Goal: Information Seeking & Learning: Learn about a topic

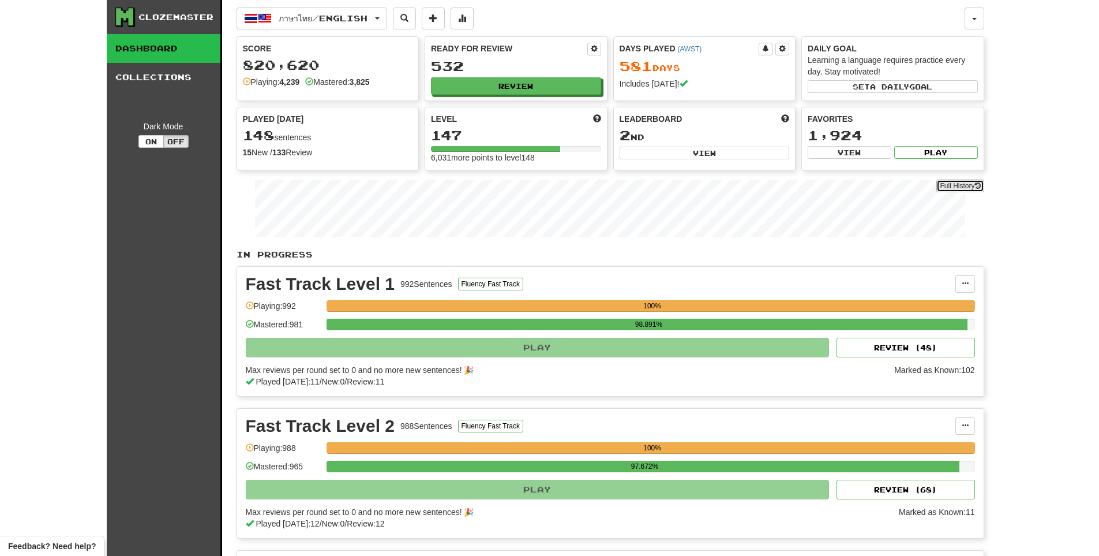
click at [950, 186] on link "Full History" at bounding box center [960, 185] width 47 height 13
click at [488, 82] on button "Review" at bounding box center [517, 86] width 170 height 17
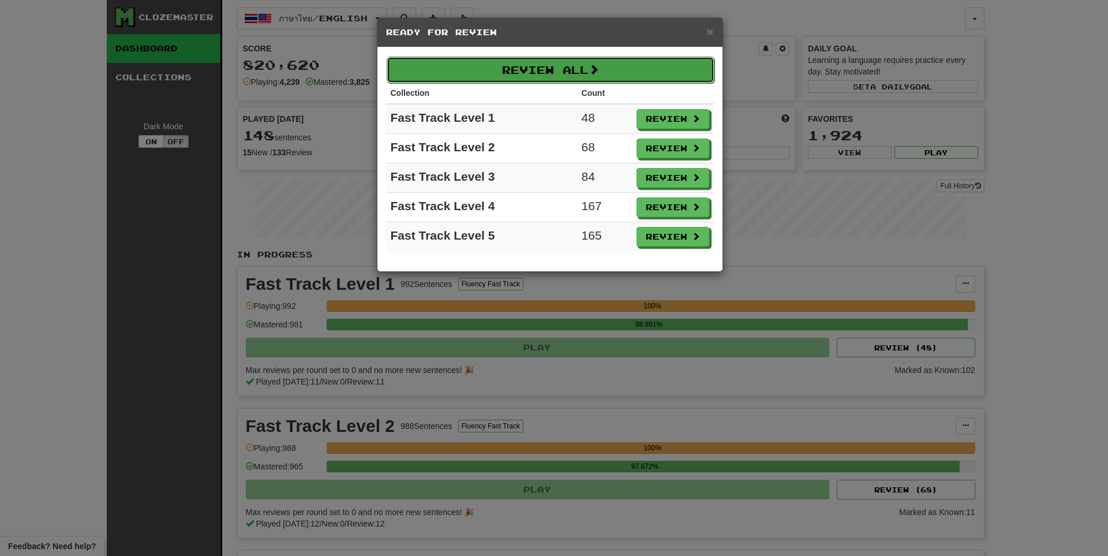
click at [500, 74] on button "Review All" at bounding box center [551, 70] width 328 height 27
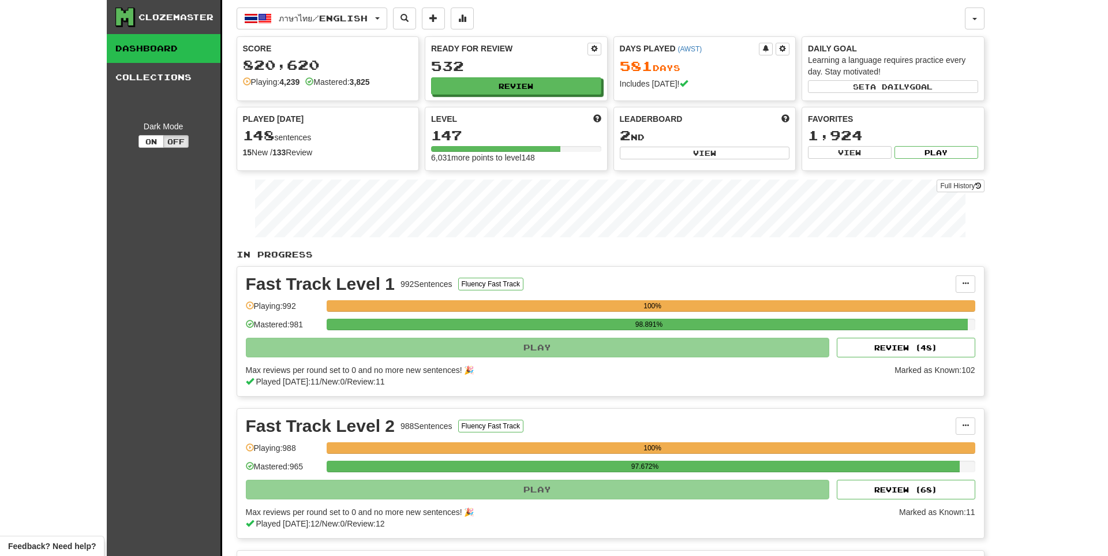
select select "**"
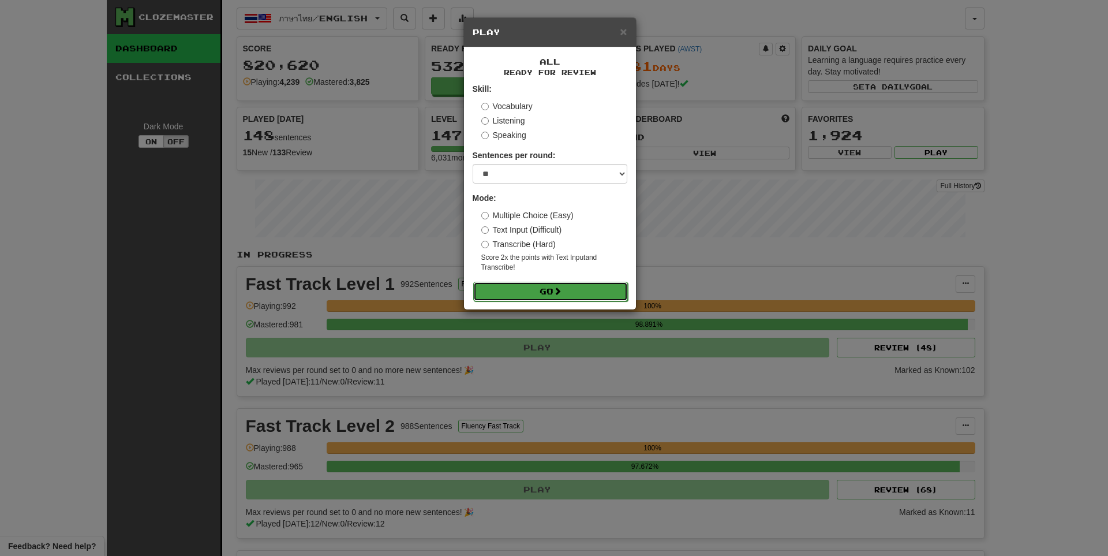
click at [551, 297] on button "Go" at bounding box center [550, 292] width 155 height 20
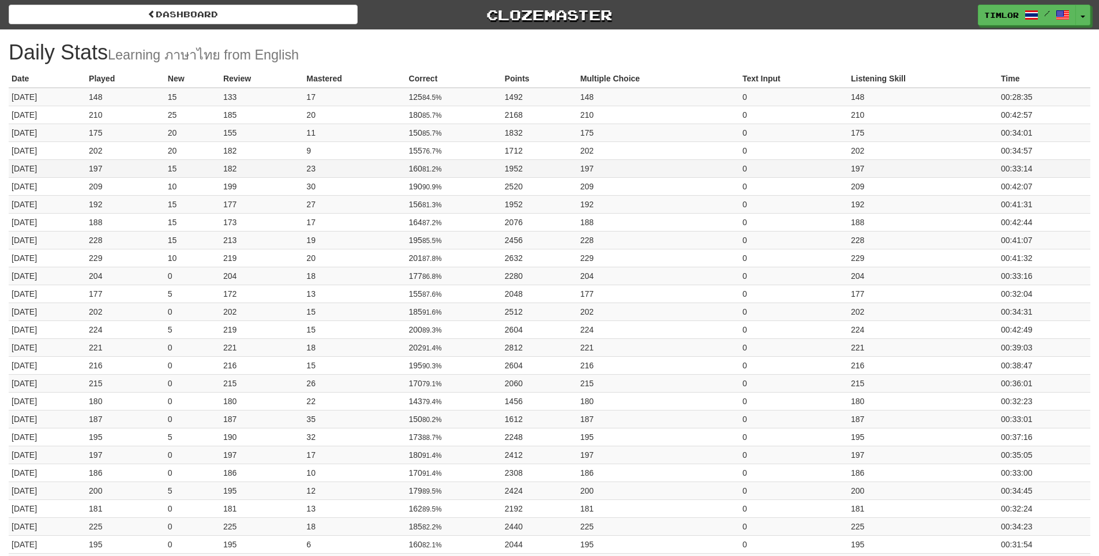
drag, startPoint x: 930, startPoint y: 167, endPoint x: 923, endPoint y: 166, distance: 6.4
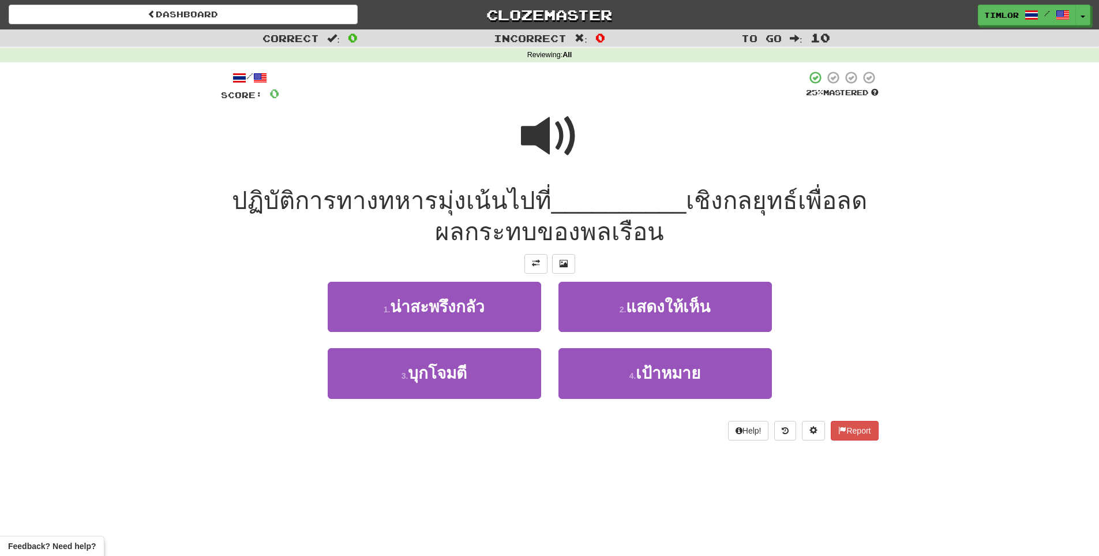
click at [560, 165] on span at bounding box center [550, 136] width 58 height 58
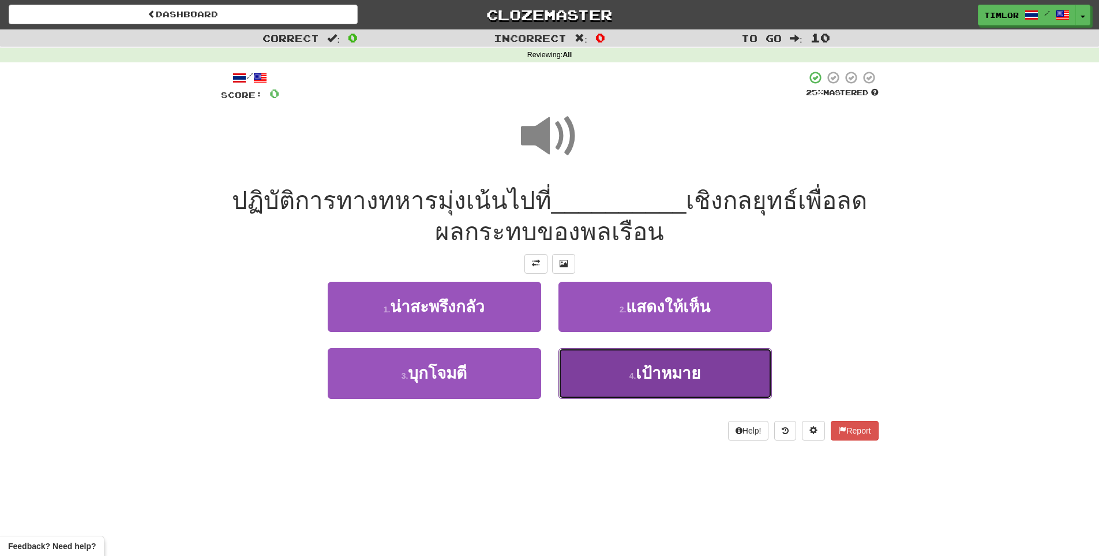
click at [645, 362] on button "4 . เป้าหมาย" at bounding box center [666, 373] width 214 height 50
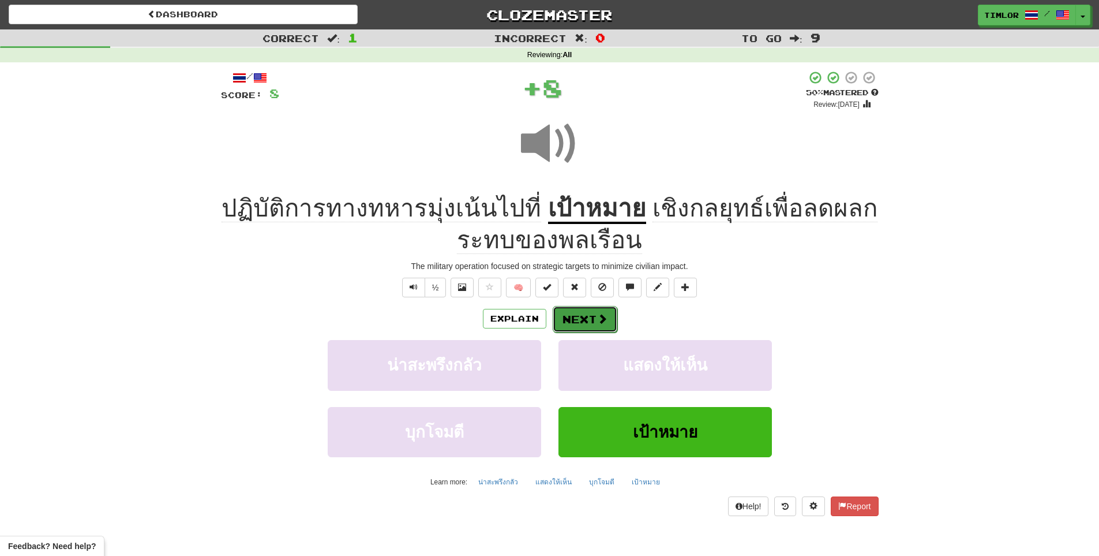
click at [605, 317] on span at bounding box center [602, 318] width 10 height 10
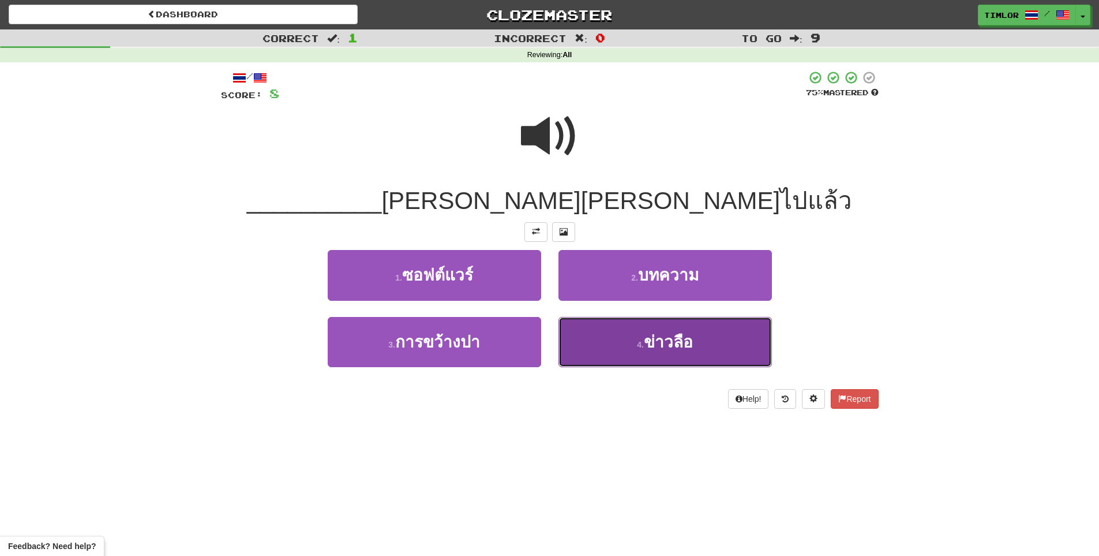
click at [608, 340] on button "4 . ข่าวลือ" at bounding box center [666, 342] width 214 height 50
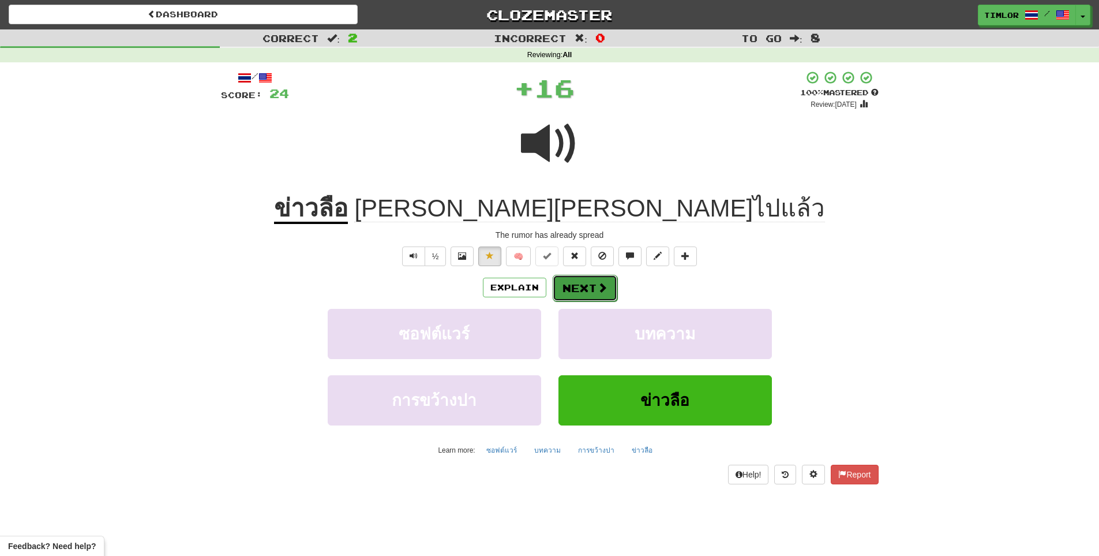
click at [600, 295] on button "Next" at bounding box center [585, 288] width 65 height 27
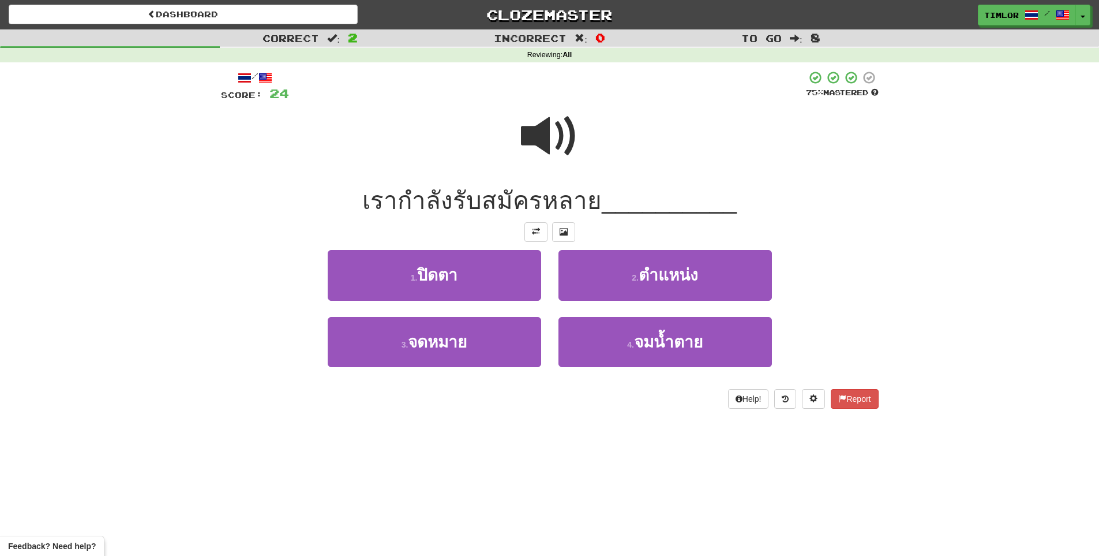
click at [570, 137] on span at bounding box center [550, 136] width 58 height 58
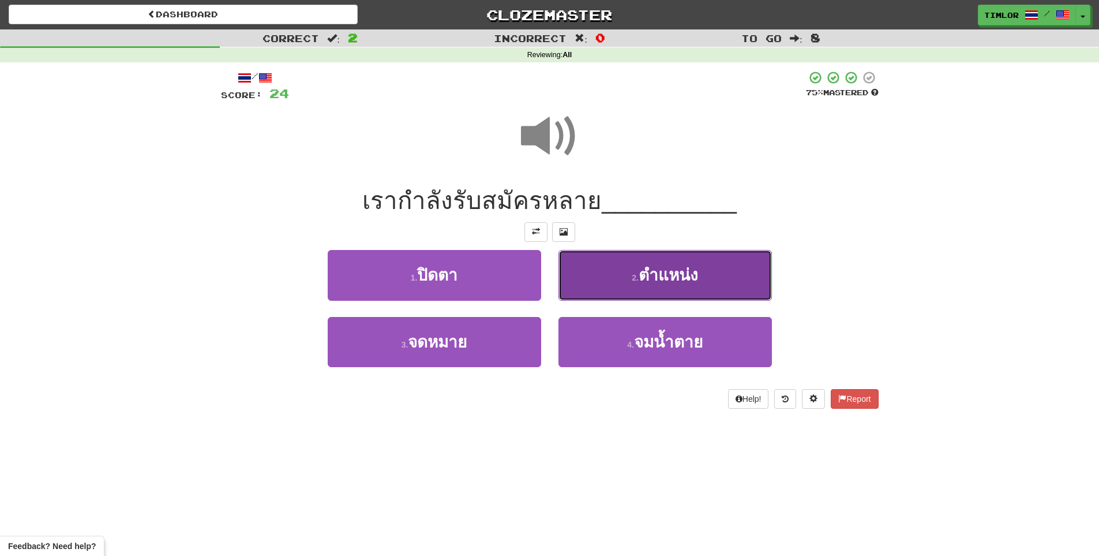
click at [633, 273] on small "2 ." at bounding box center [635, 277] width 7 height 9
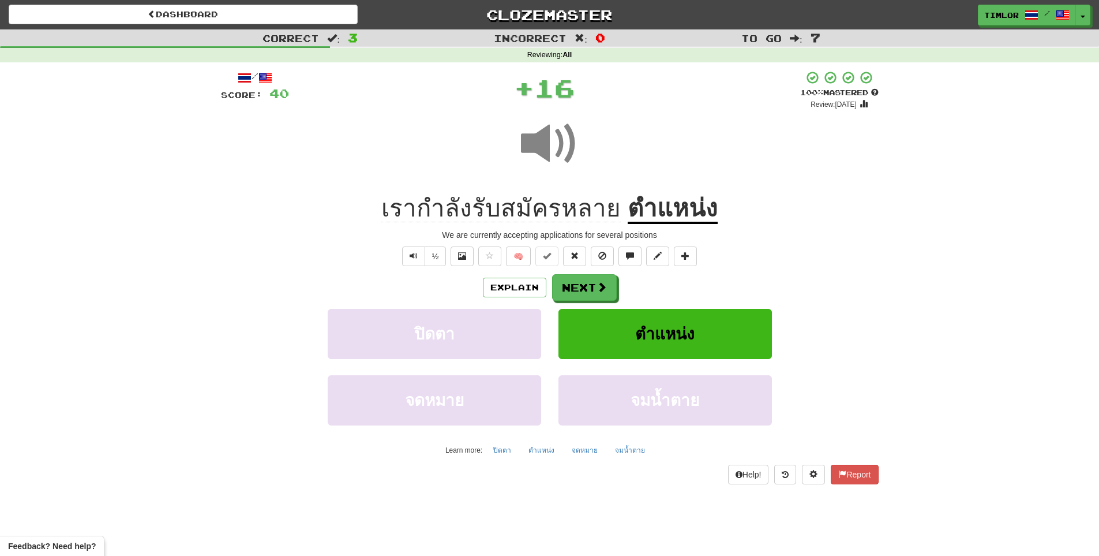
click at [642, 210] on u "ตําแหน่ง" at bounding box center [673, 208] width 90 height 29
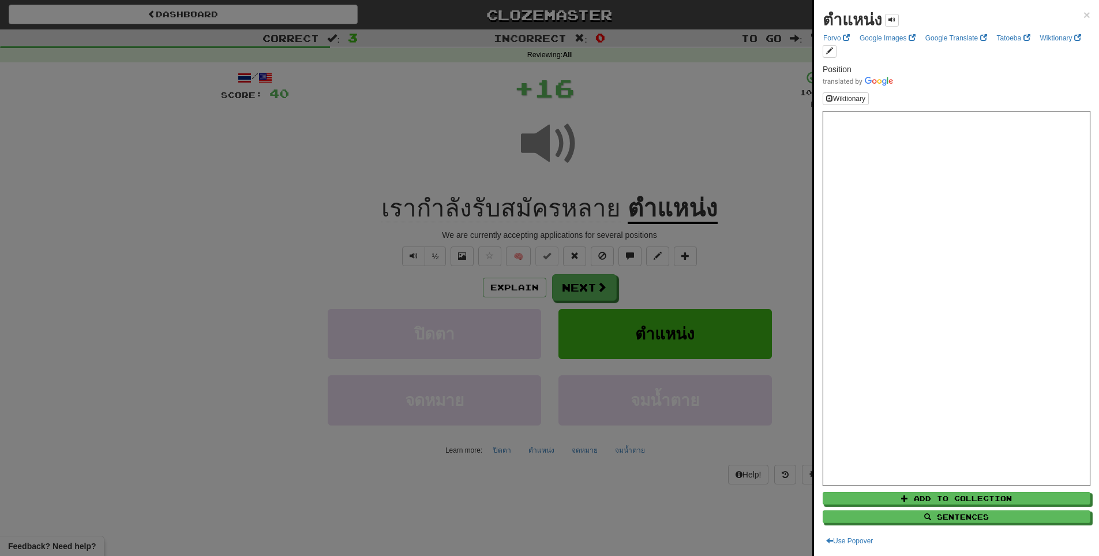
click at [581, 293] on div at bounding box center [549, 278] width 1099 height 556
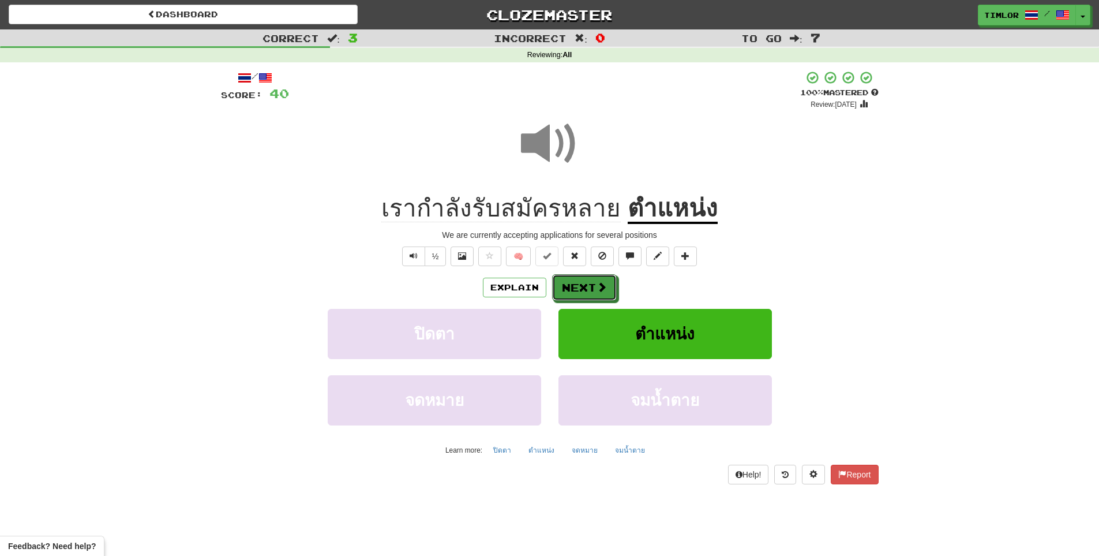
click at [581, 293] on button "Next" at bounding box center [584, 287] width 65 height 27
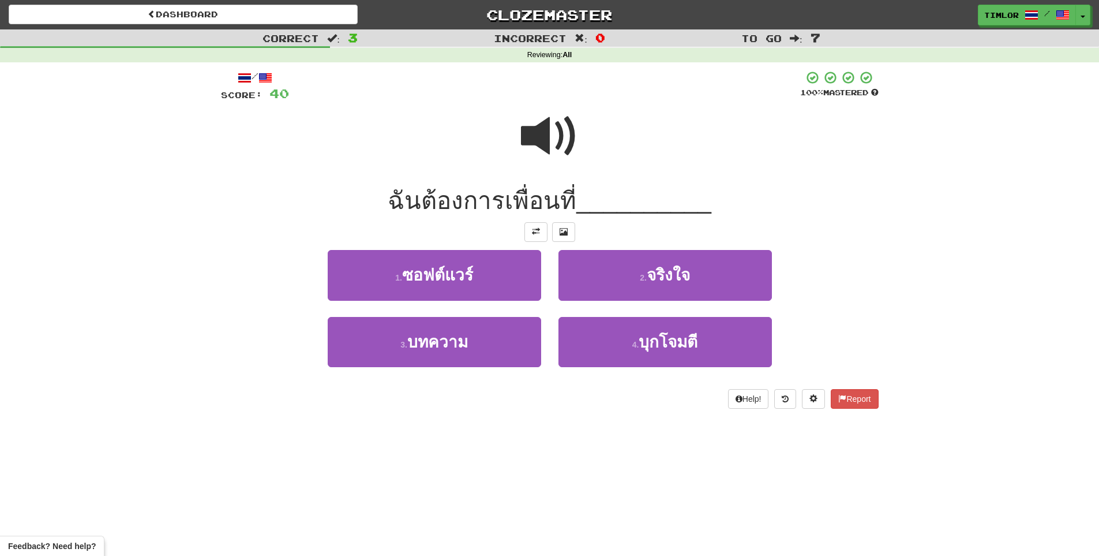
click at [568, 152] on span at bounding box center [550, 136] width 58 height 58
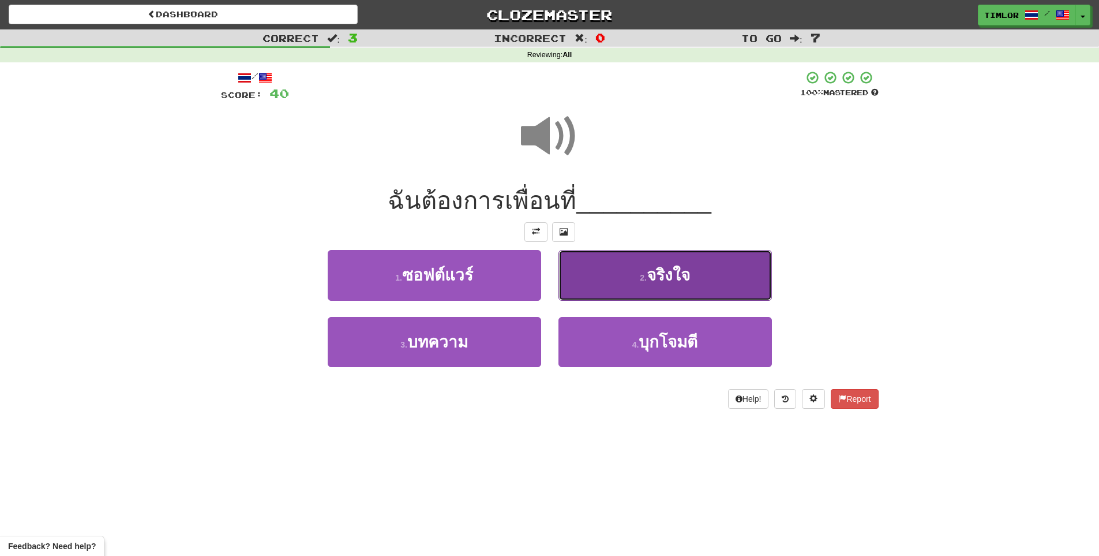
click at [611, 279] on button "2 . จริงใจ" at bounding box center [666, 275] width 214 height 50
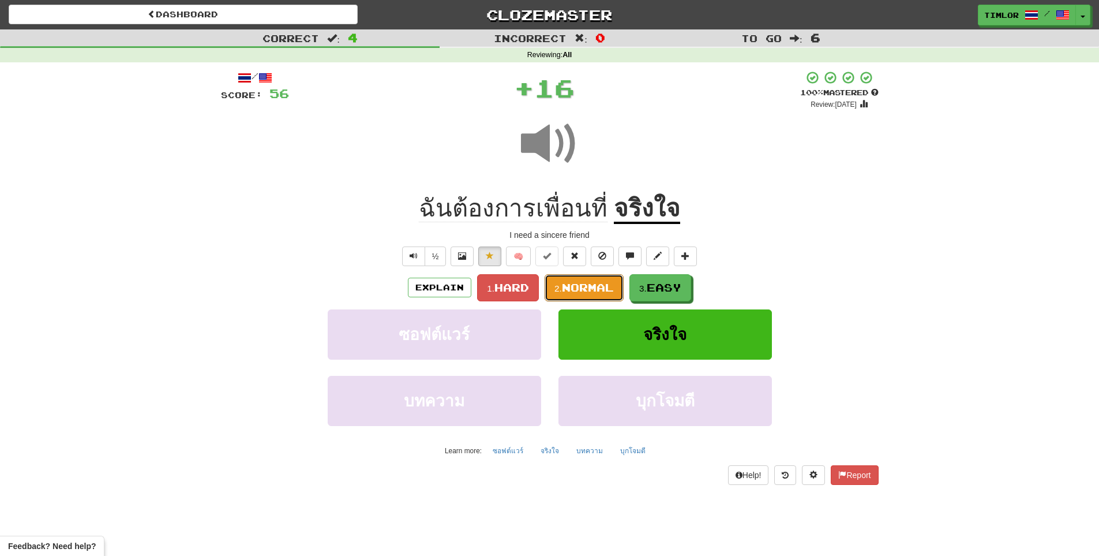
click at [582, 284] on span "Normal" at bounding box center [588, 287] width 52 height 13
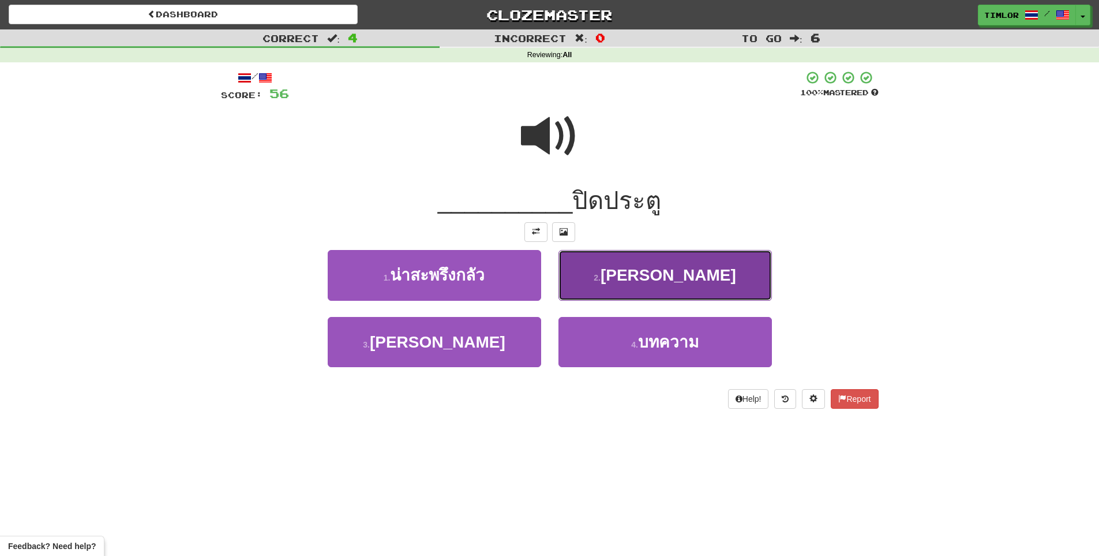
click at [602, 274] on button "2 . กรุณา" at bounding box center [666, 275] width 214 height 50
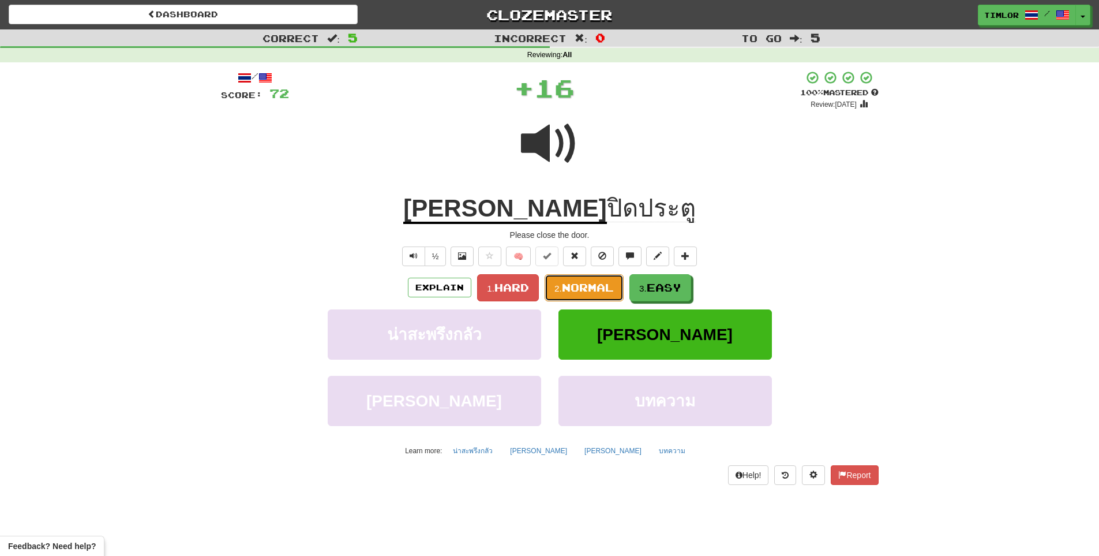
click at [591, 285] on span "Normal" at bounding box center [588, 287] width 52 height 13
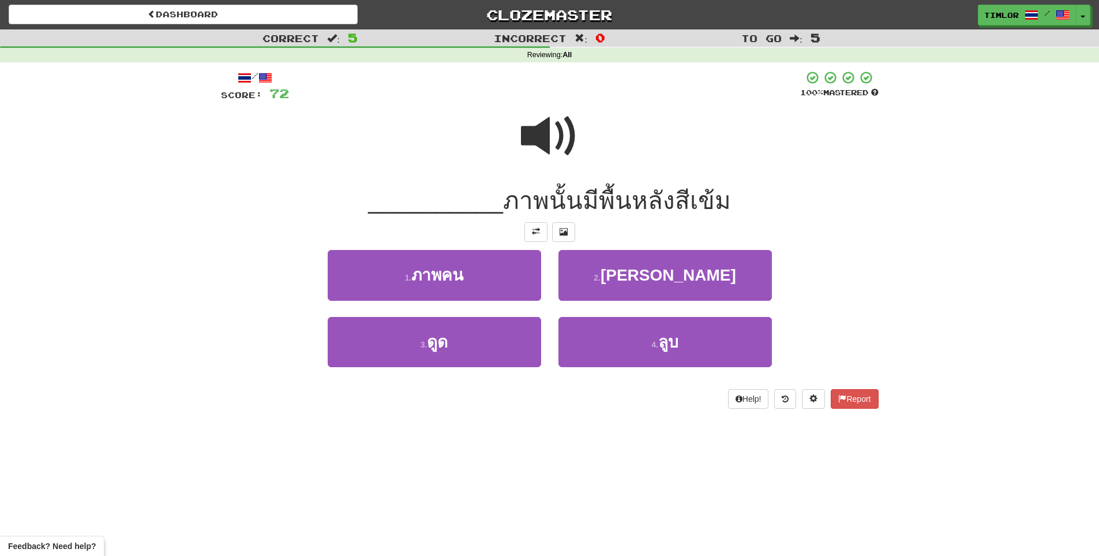
click at [568, 127] on span at bounding box center [550, 136] width 58 height 58
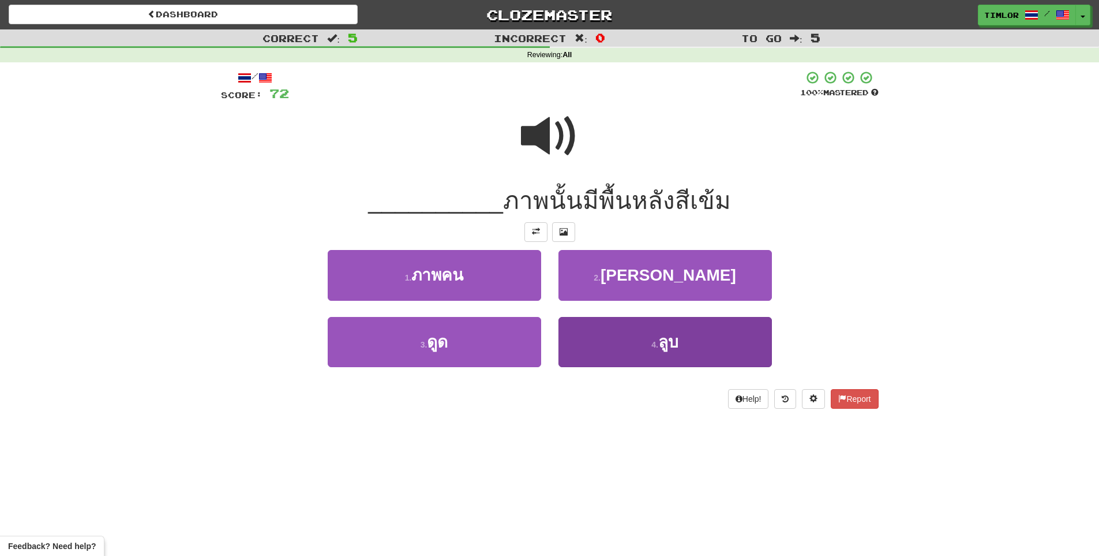
drag, startPoint x: 620, startPoint y: 314, endPoint x: 632, endPoint y: 333, distance: 22.3
click at [619, 335] on div "1 . ภาพคน 2 . ลูกเกด 3 . ดูด 4 . ลูบ" at bounding box center [549, 316] width 675 height 133
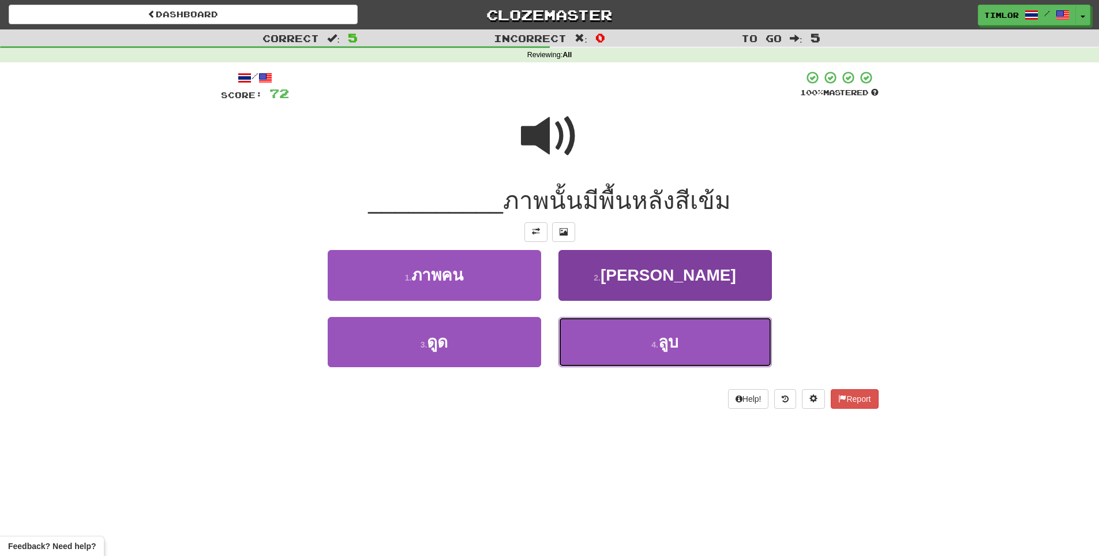
drag, startPoint x: 632, startPoint y: 329, endPoint x: 646, endPoint y: 328, distance: 13.9
click at [633, 329] on button "4 . ลูบ" at bounding box center [666, 342] width 214 height 50
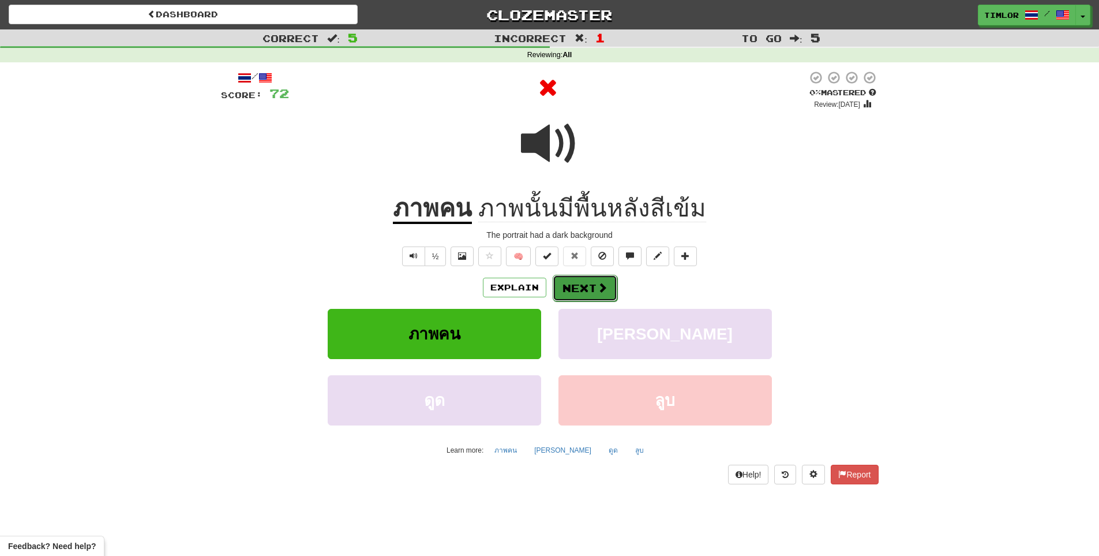
click at [598, 295] on button "Next" at bounding box center [585, 288] width 65 height 27
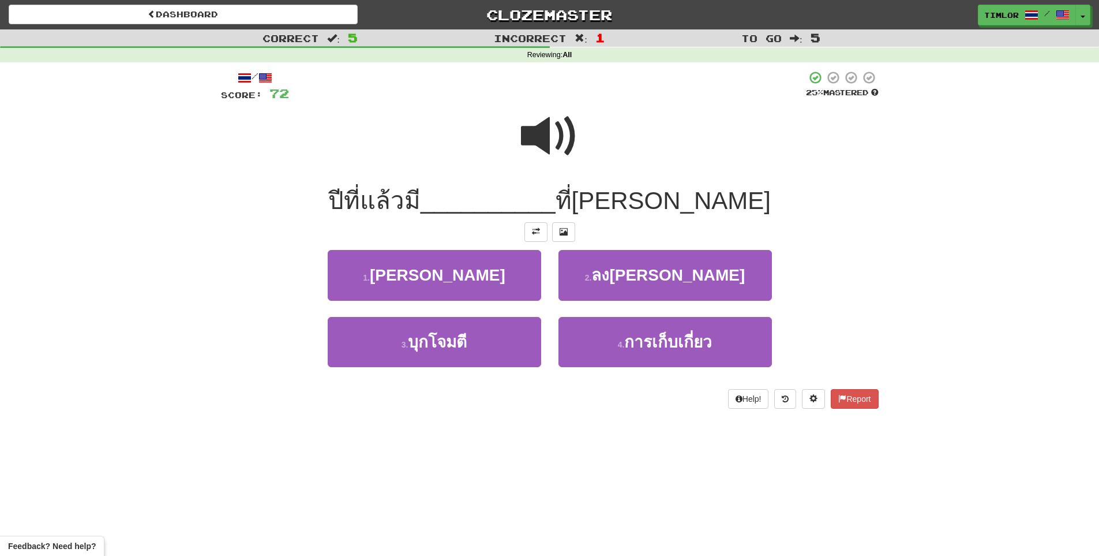
click at [533, 126] on span at bounding box center [550, 136] width 58 height 58
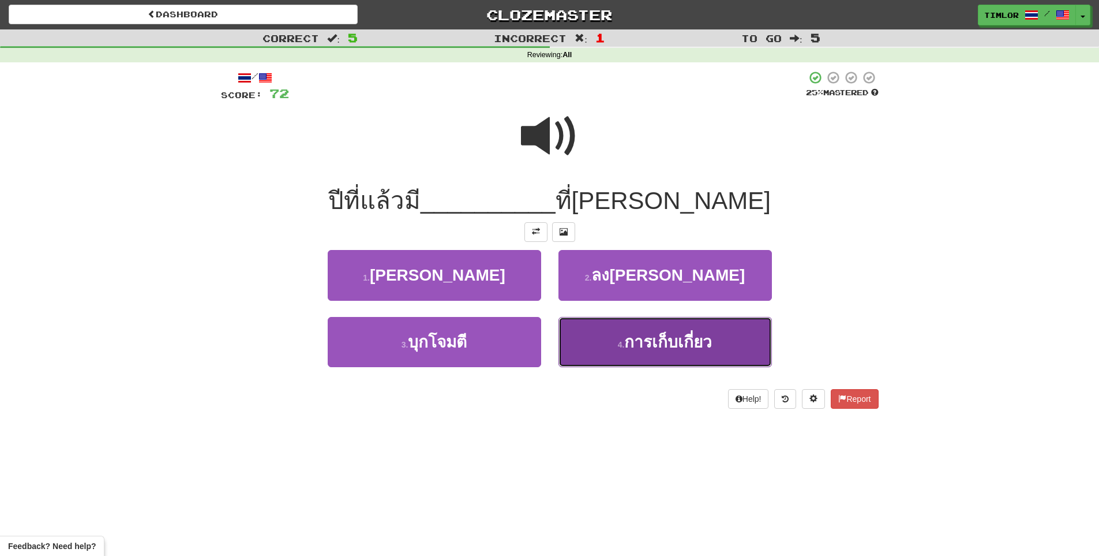
click at [629, 325] on button "4 . การเก็บเกี่ยว" at bounding box center [666, 342] width 214 height 50
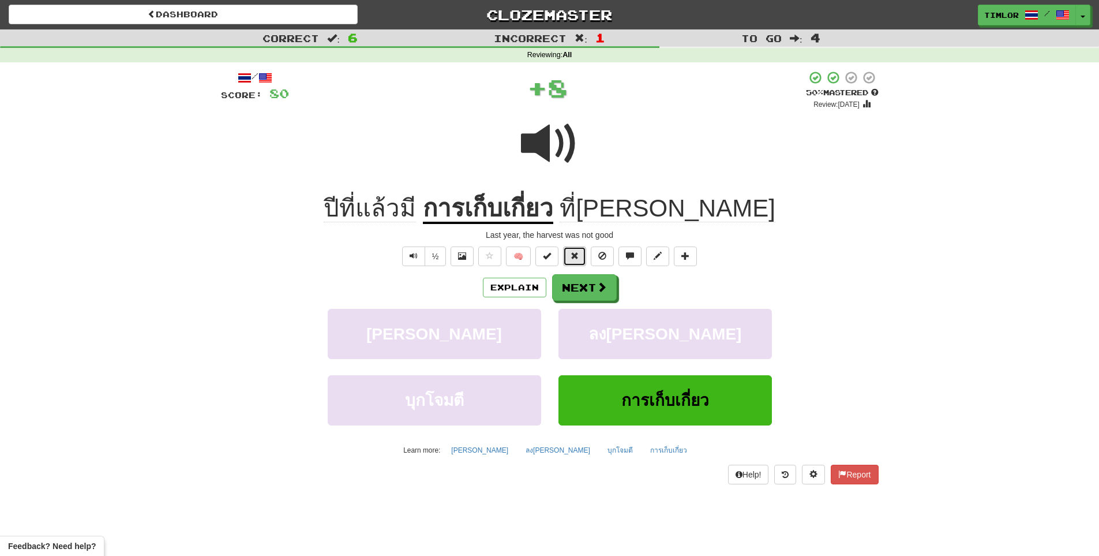
click at [581, 256] on button at bounding box center [574, 256] width 23 height 20
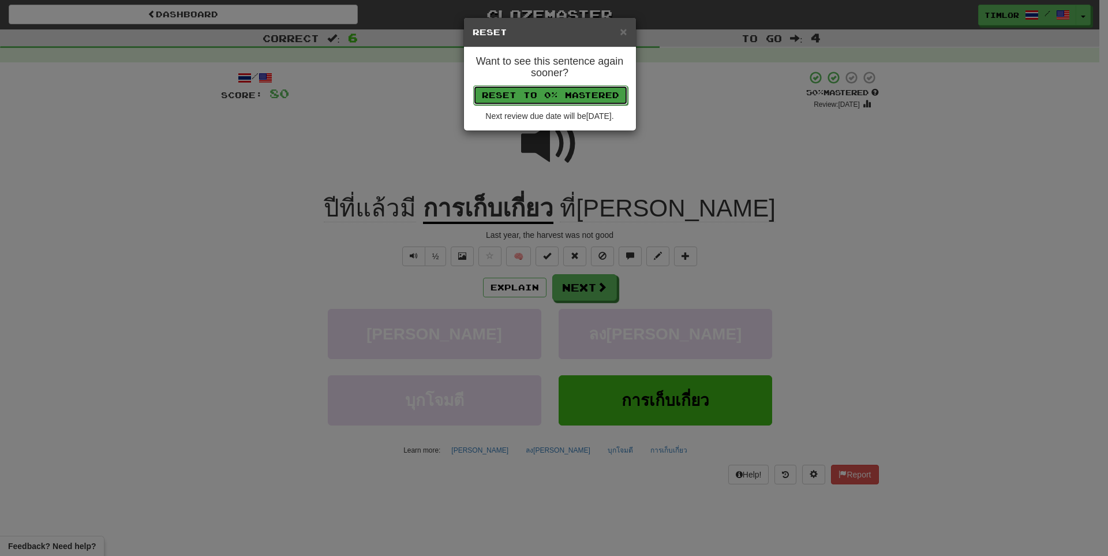
click at [581, 100] on button "Reset to 0% Mastered" at bounding box center [550, 95] width 155 height 20
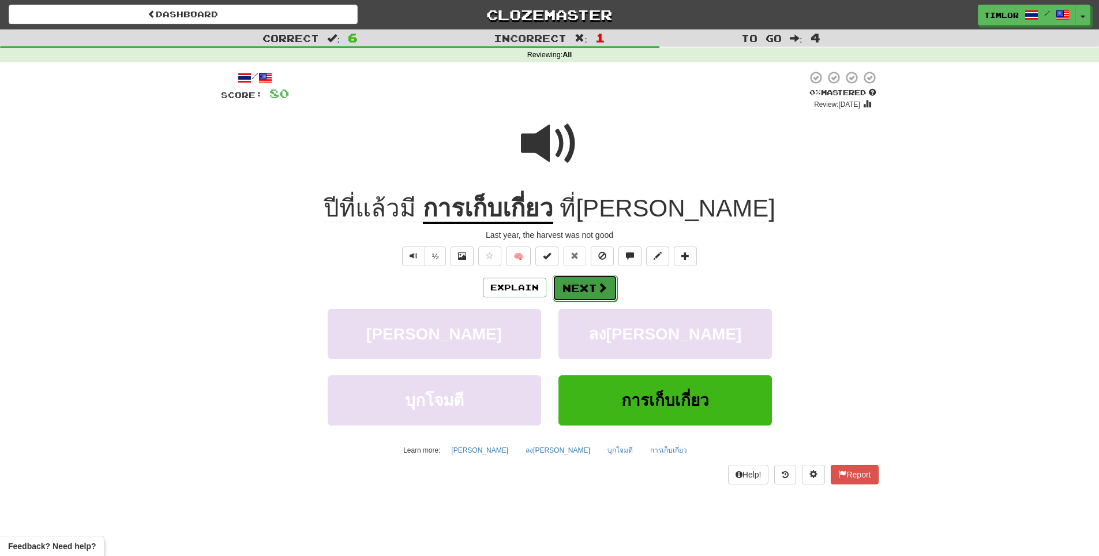
click at [582, 289] on button "Next" at bounding box center [585, 288] width 65 height 27
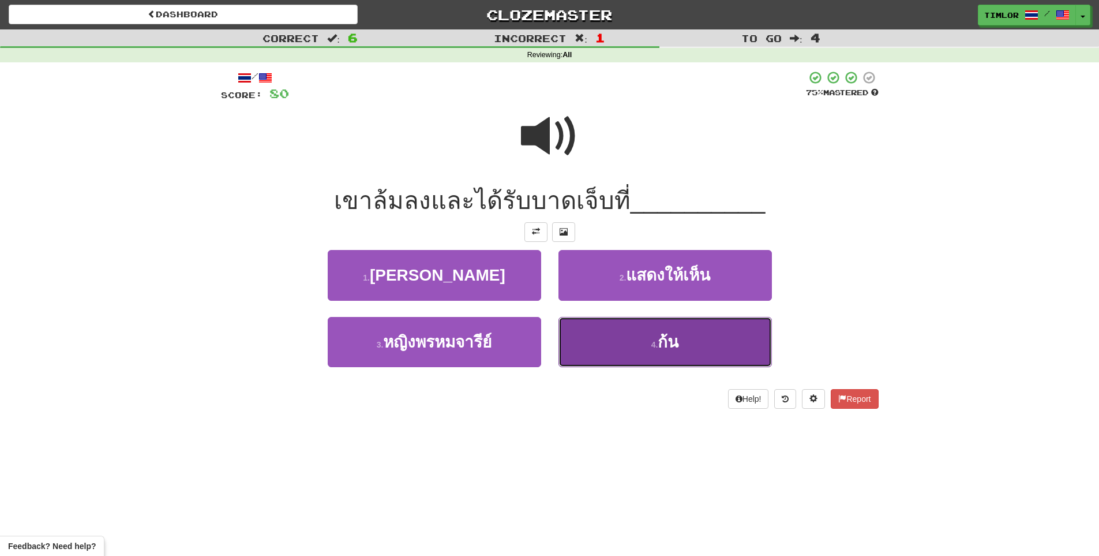
click at [612, 350] on button "4 . ก้น" at bounding box center [666, 342] width 214 height 50
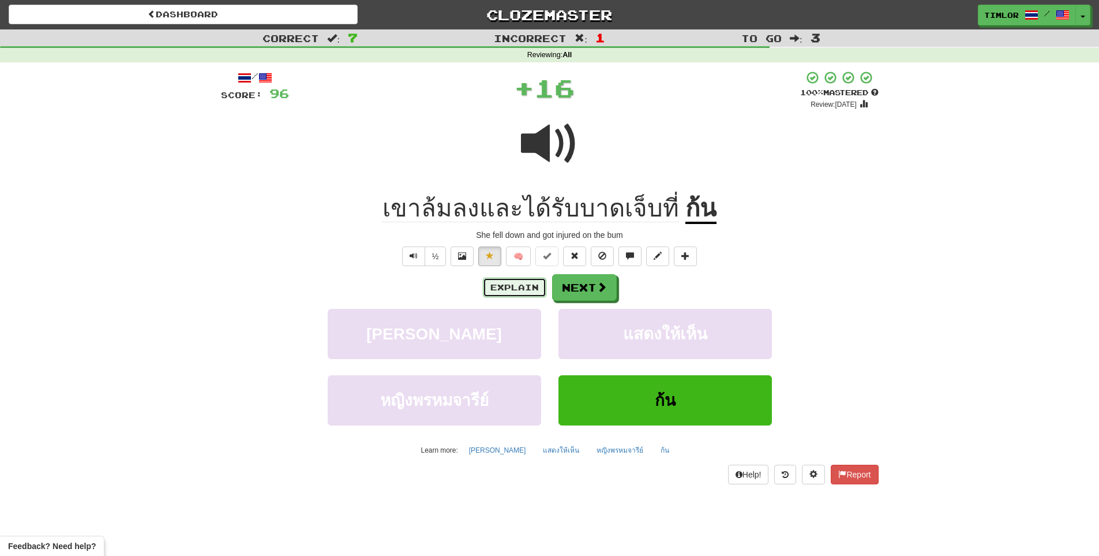
click at [529, 279] on button "Explain" at bounding box center [514, 288] width 63 height 20
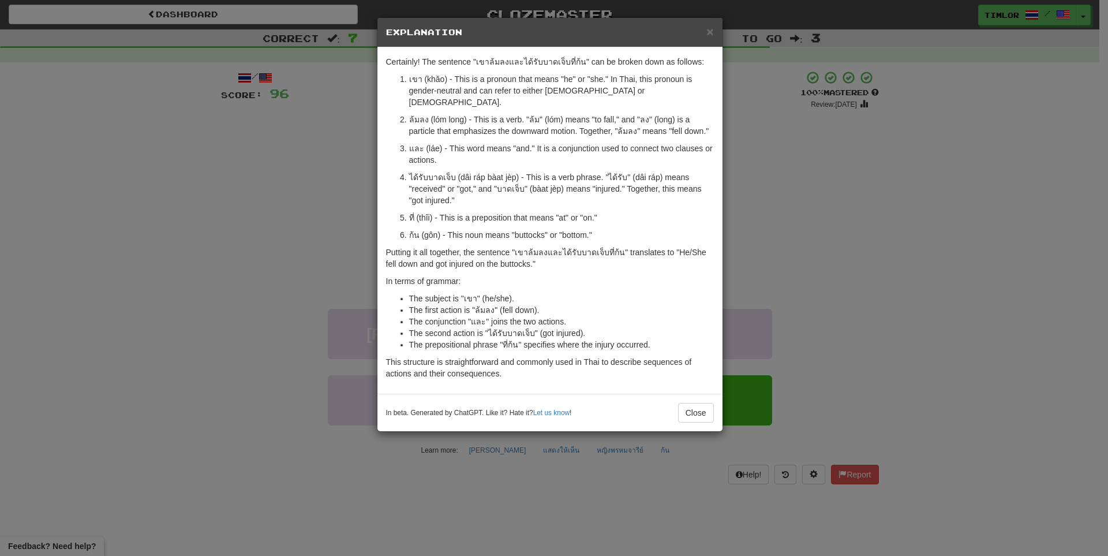
click at [811, 259] on div "× Explanation Certainly! The sentence "เขาล้มลงและได้รับบาดเจ็บที่ก้น" can be b…" at bounding box center [554, 278] width 1108 height 556
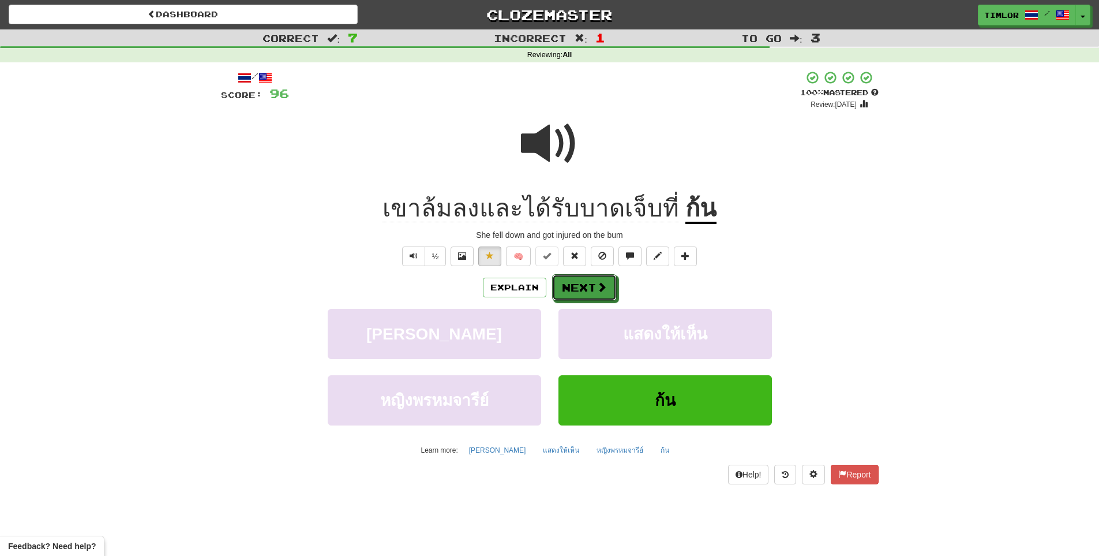
click at [586, 295] on button "Next" at bounding box center [584, 287] width 65 height 27
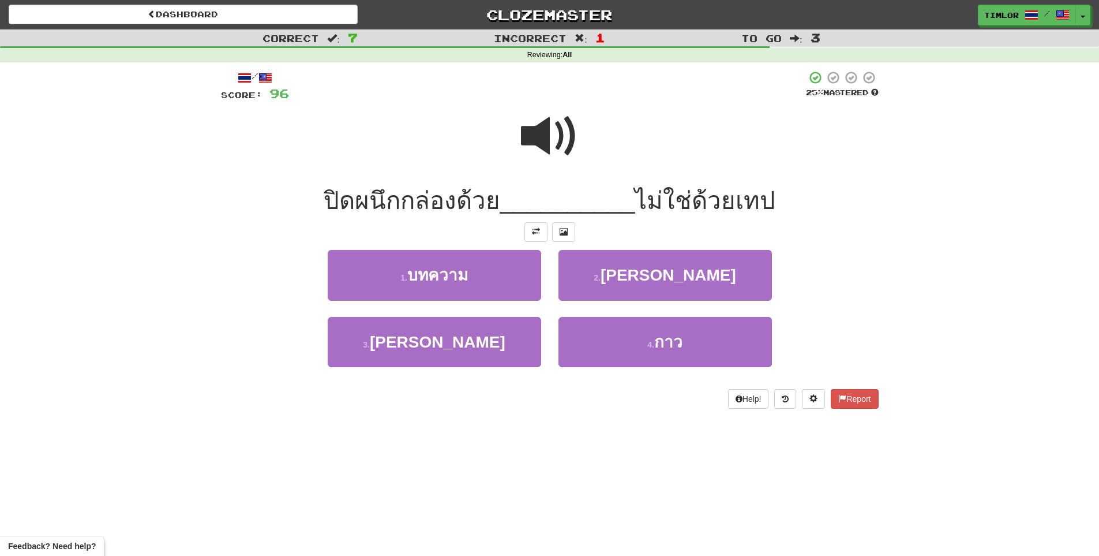
click at [555, 145] on span at bounding box center [550, 136] width 58 height 58
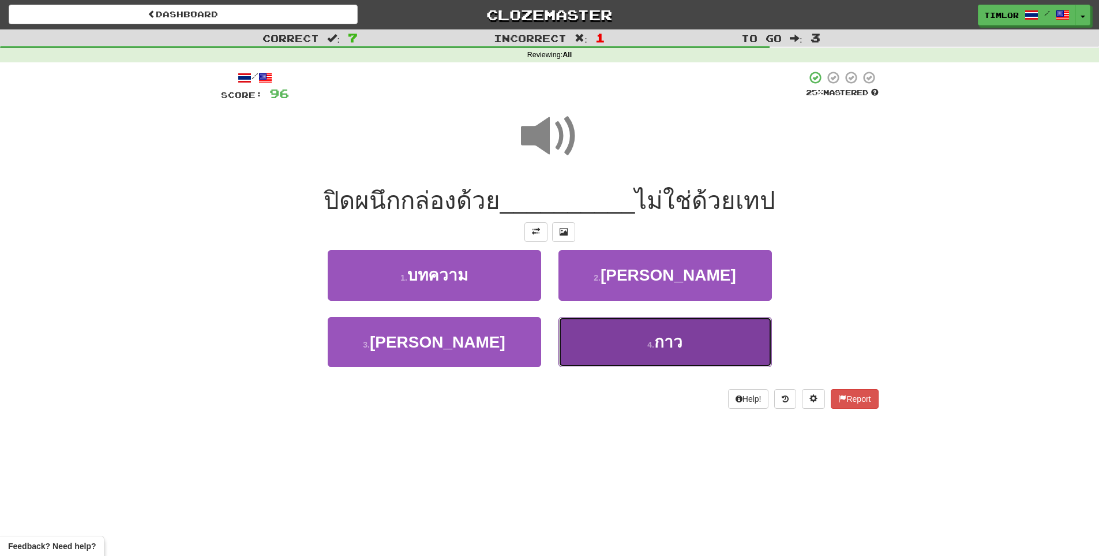
click at [620, 335] on button "4 . กาว" at bounding box center [666, 342] width 214 height 50
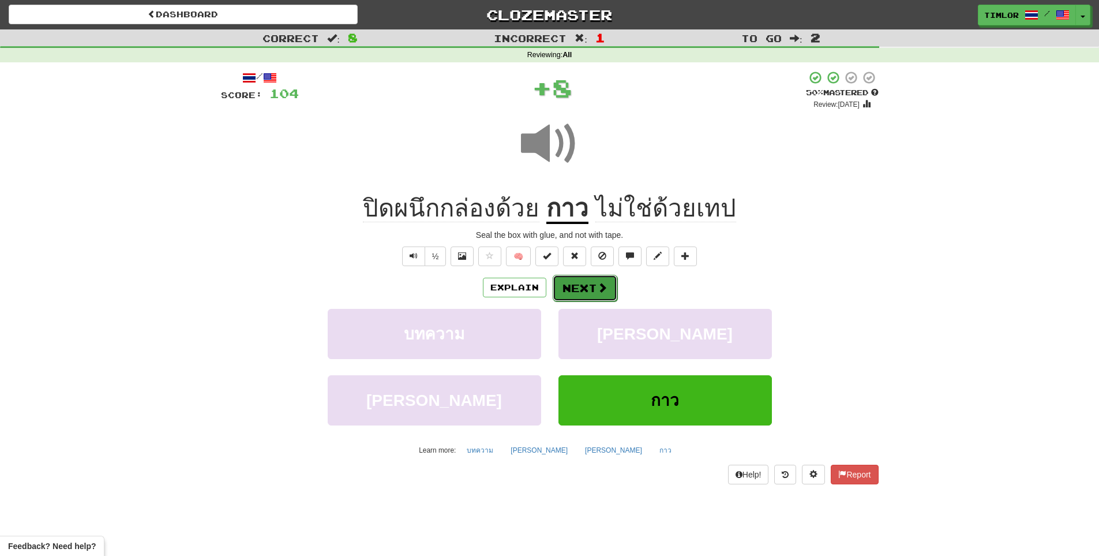
click at [581, 282] on button "Next" at bounding box center [585, 288] width 65 height 27
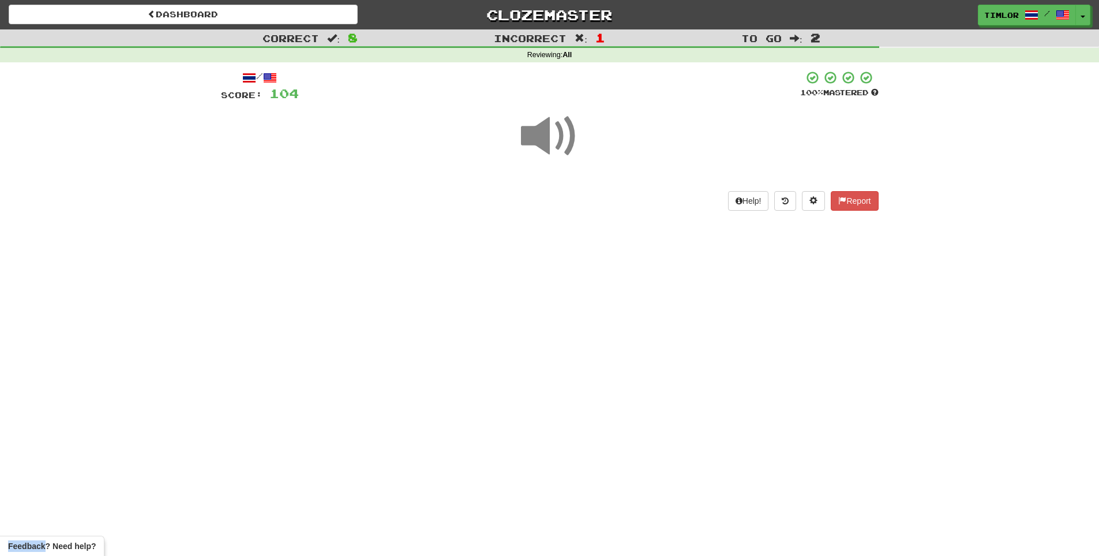
click at [581, 282] on div "Dashboard Clozemaster timlor / Toggle Dropdown Dashboard Leaderboard Activity F…" at bounding box center [549, 278] width 1099 height 556
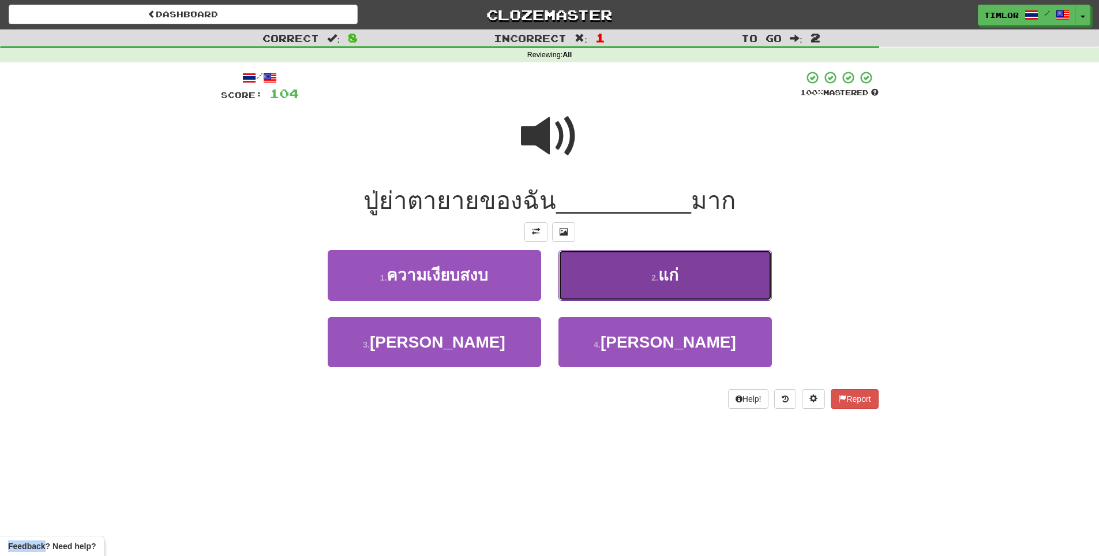
click at [598, 285] on button "2 . แก่" at bounding box center [666, 275] width 214 height 50
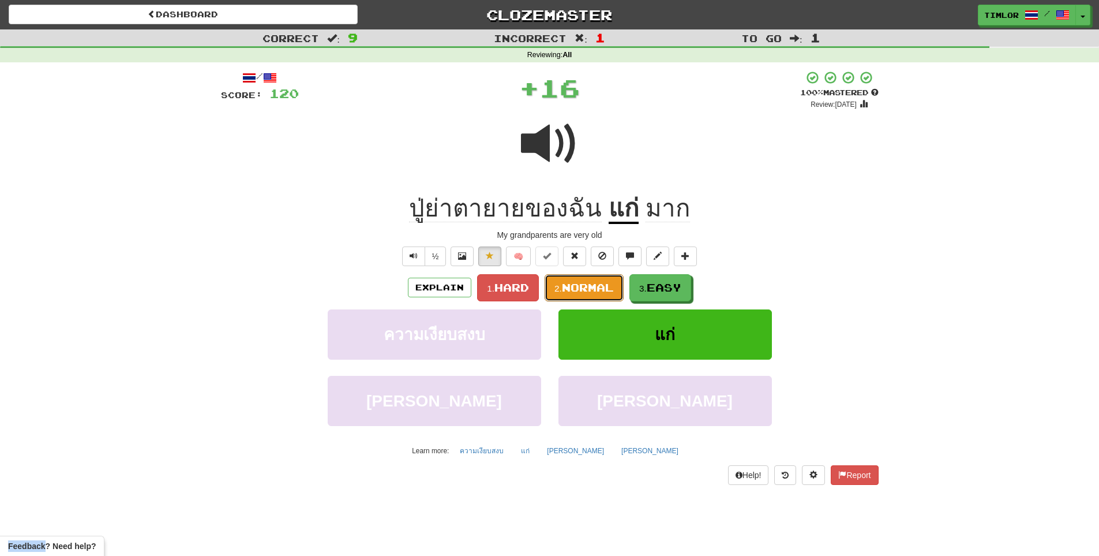
click at [598, 285] on span "Normal" at bounding box center [588, 287] width 52 height 13
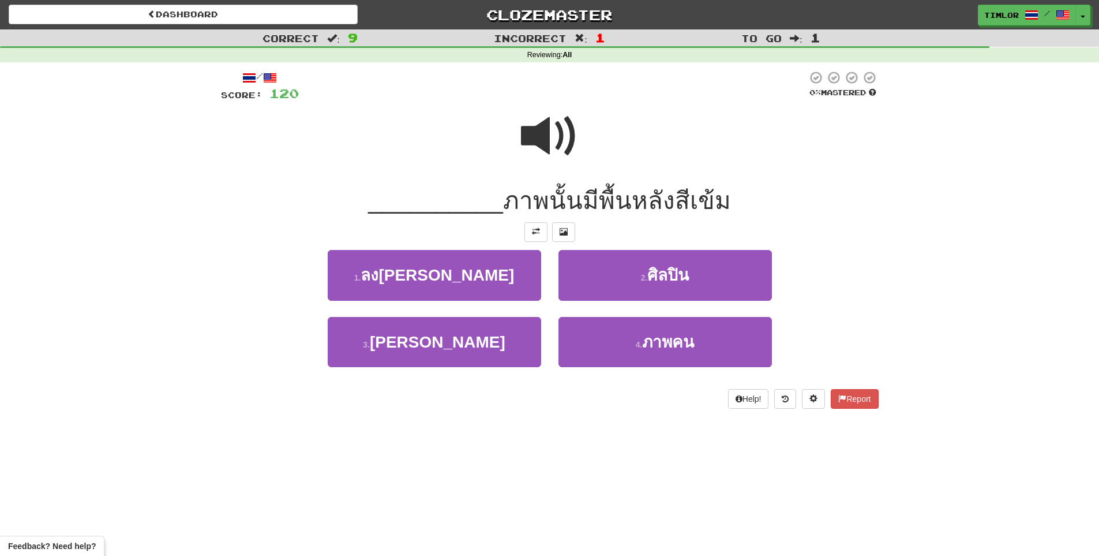
click at [545, 161] on span at bounding box center [550, 136] width 58 height 58
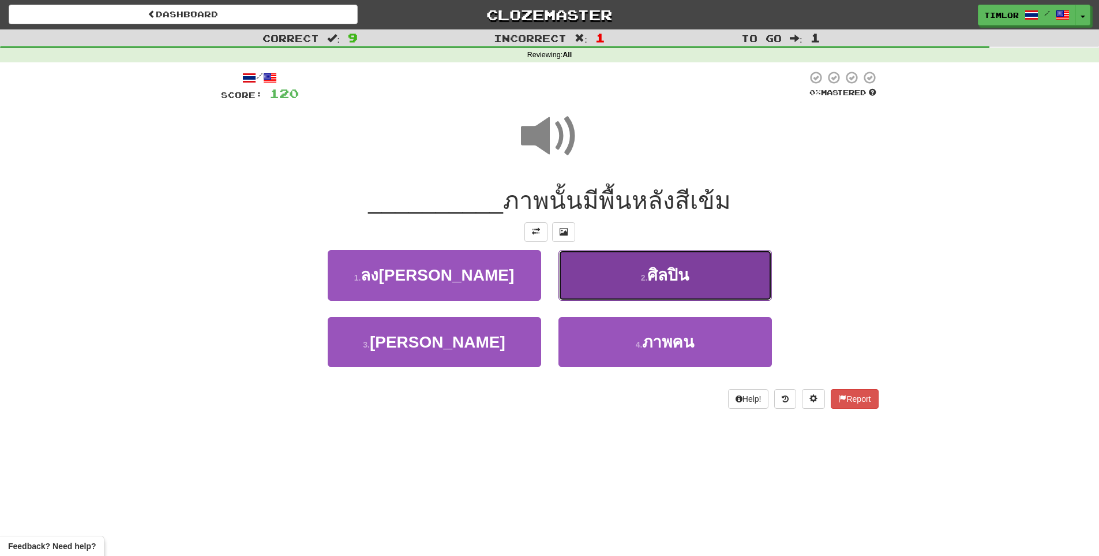
click at [606, 268] on button "2 . ศิลปิน" at bounding box center [666, 275] width 214 height 50
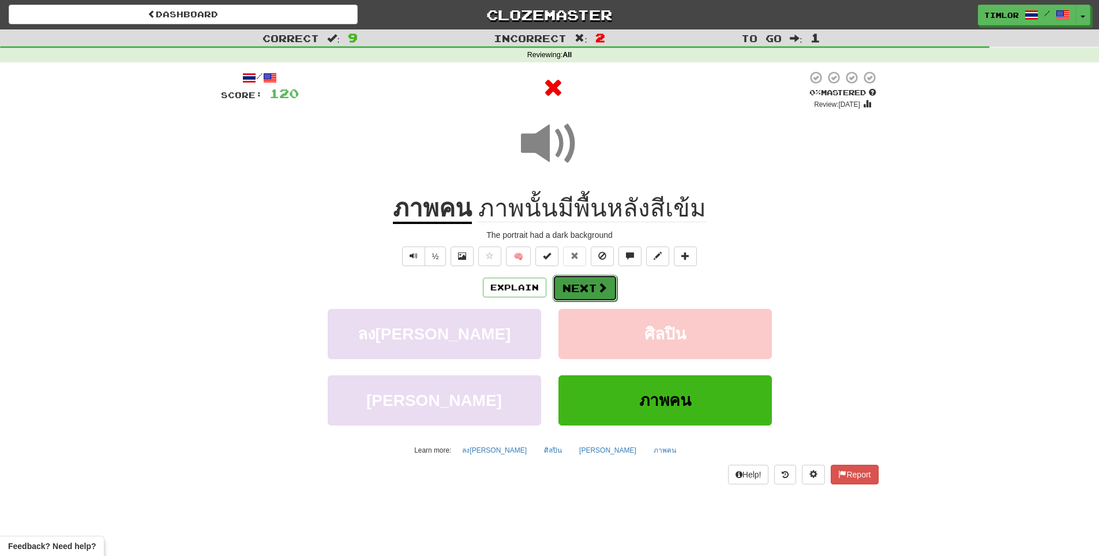
click at [602, 279] on button "Next" at bounding box center [585, 288] width 65 height 27
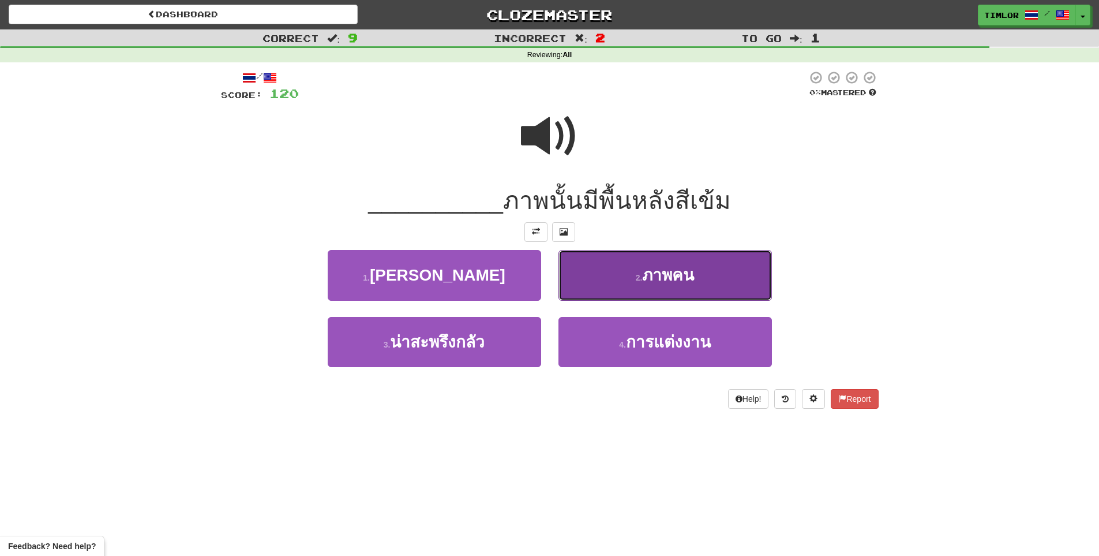
click at [592, 256] on button "2 . ภาพคน" at bounding box center [666, 275] width 214 height 50
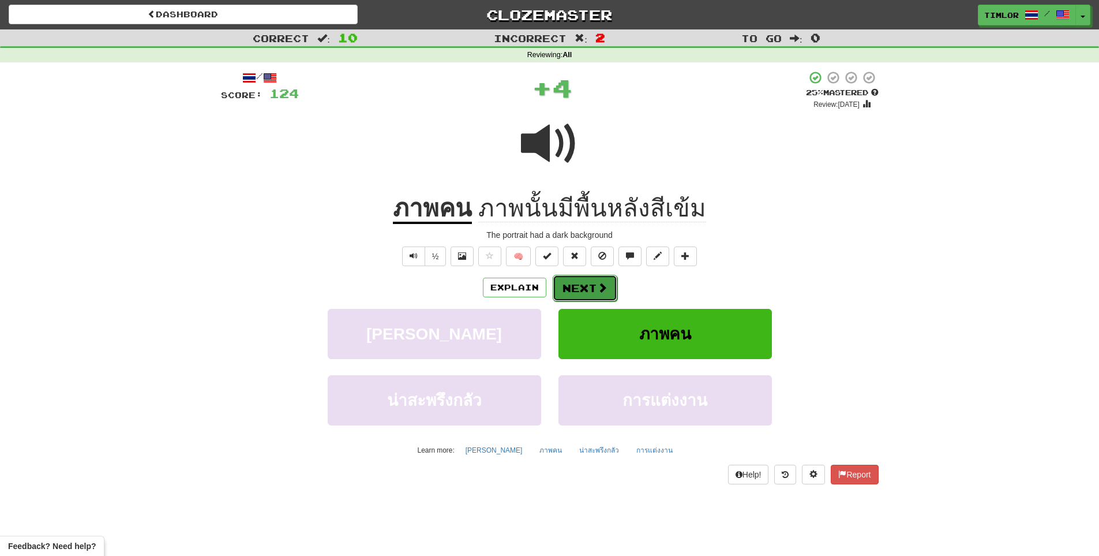
click at [578, 286] on button "Next" at bounding box center [585, 288] width 65 height 27
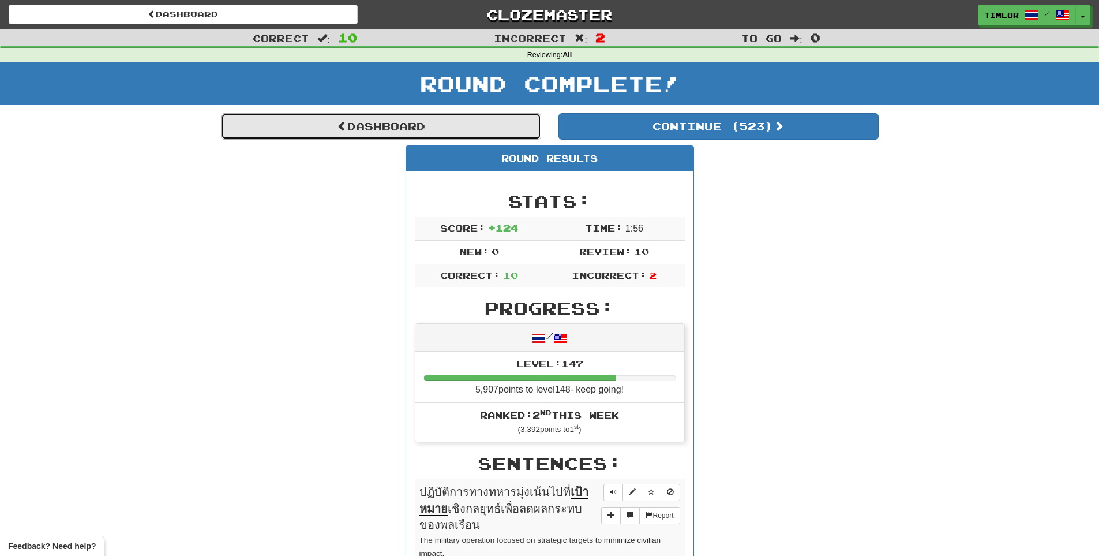
click at [316, 126] on link "Dashboard" at bounding box center [381, 126] width 320 height 27
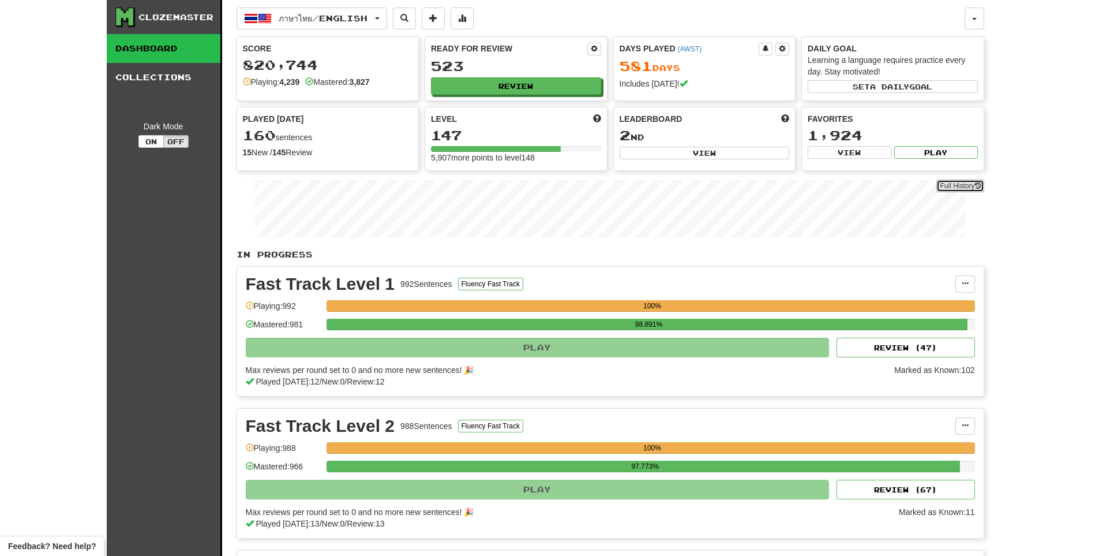
click at [960, 186] on link "Full History" at bounding box center [960, 185] width 47 height 13
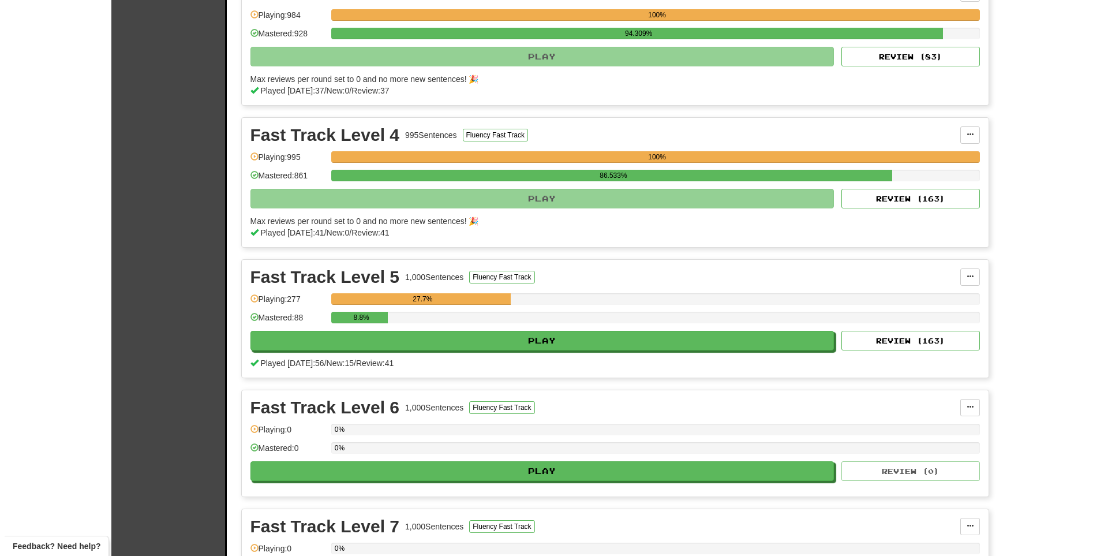
scroll to position [577, 0]
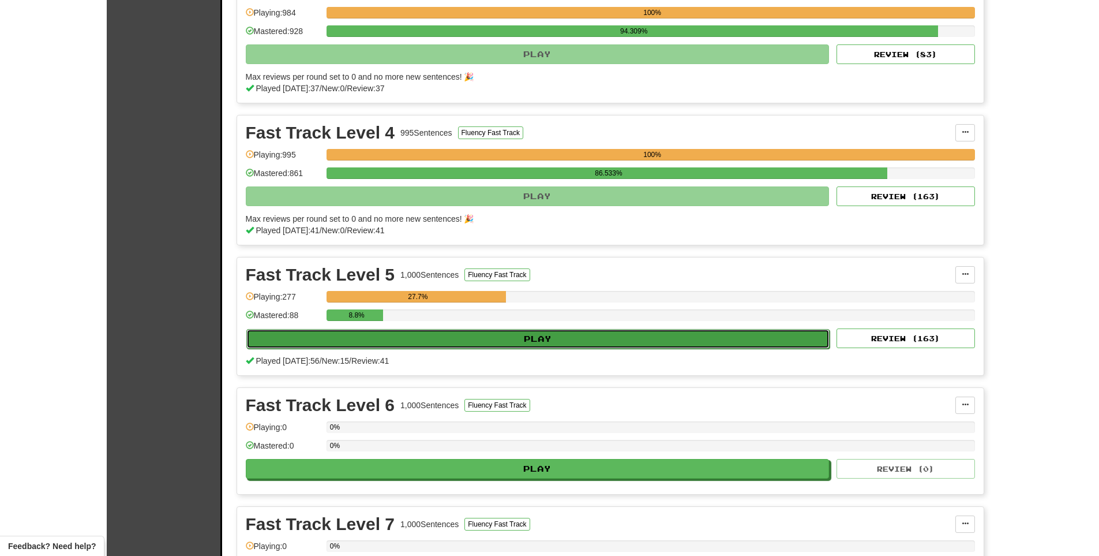
click at [557, 329] on button "Play" at bounding box center [538, 339] width 584 height 20
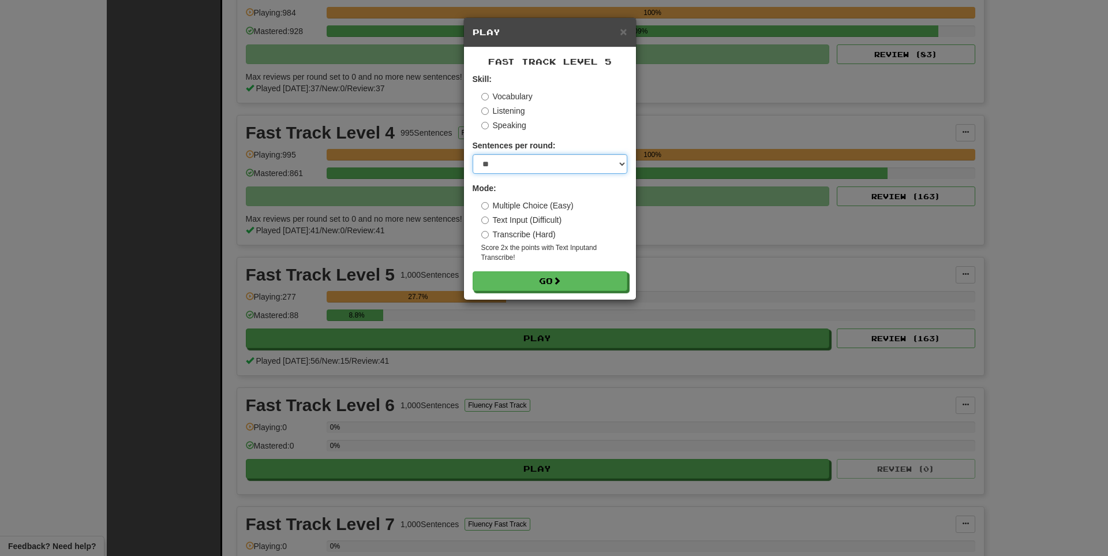
click at [557, 161] on select "* ** ** ** ** ** *** ********" at bounding box center [550, 164] width 155 height 20
select select "*"
click at [473, 154] on select "* ** ** ** ** ** *** ********" at bounding box center [550, 164] width 155 height 20
click at [521, 282] on button "Go" at bounding box center [550, 282] width 155 height 20
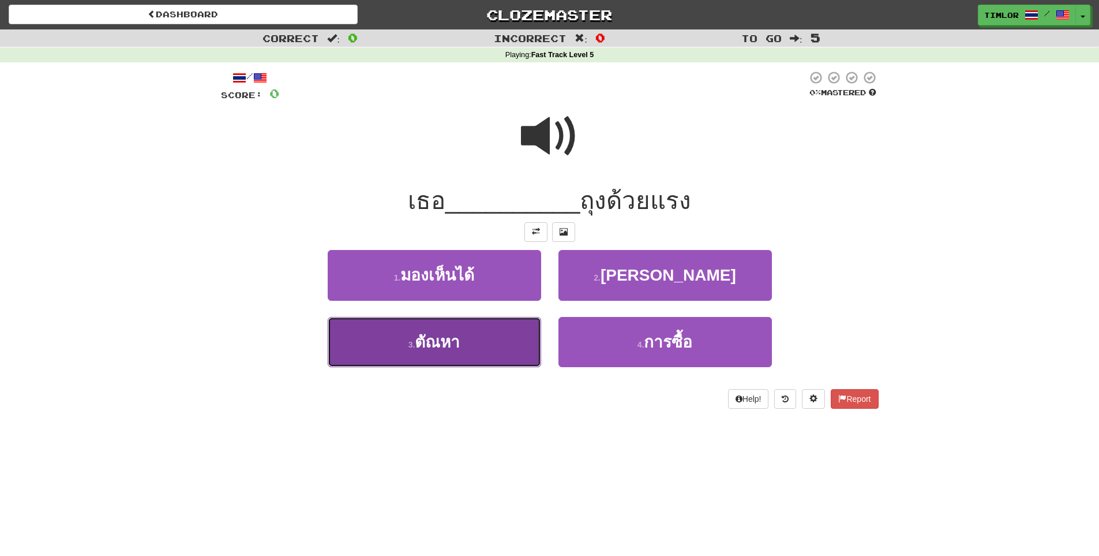
click at [495, 334] on button "3 . ตัณหา" at bounding box center [435, 342] width 214 height 50
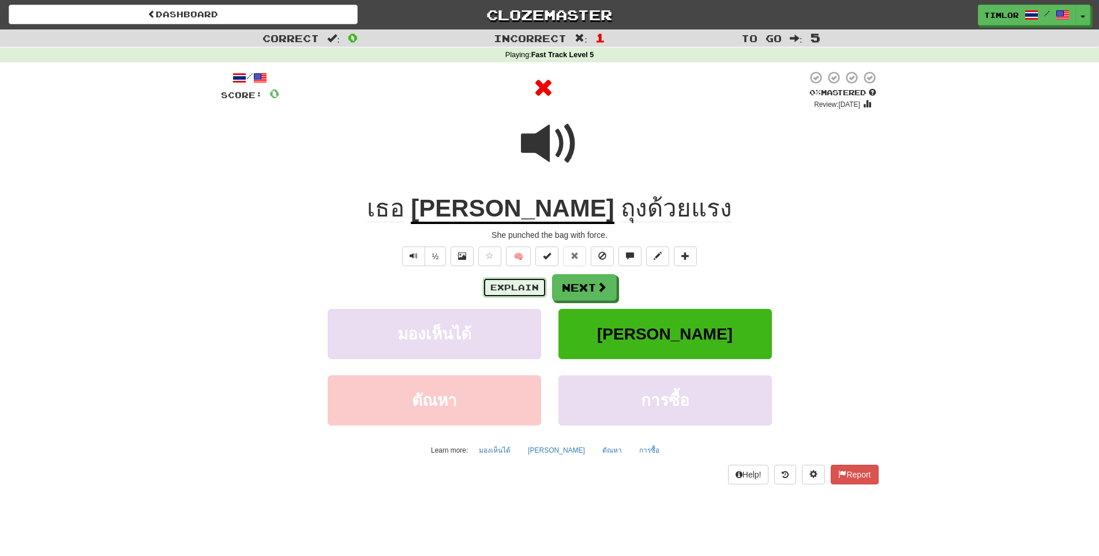
click at [511, 283] on button "Explain" at bounding box center [514, 288] width 63 height 20
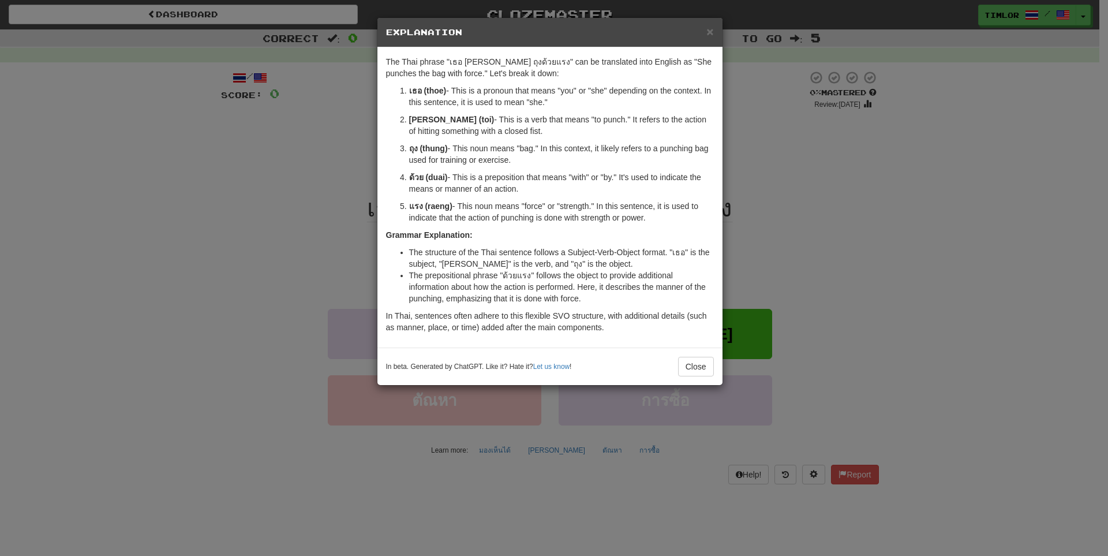
click at [753, 187] on div "× Explanation The Thai phrase "เธอ ต่อย ถุงด้วยแรง" can be translated into Engl…" at bounding box center [554, 278] width 1108 height 556
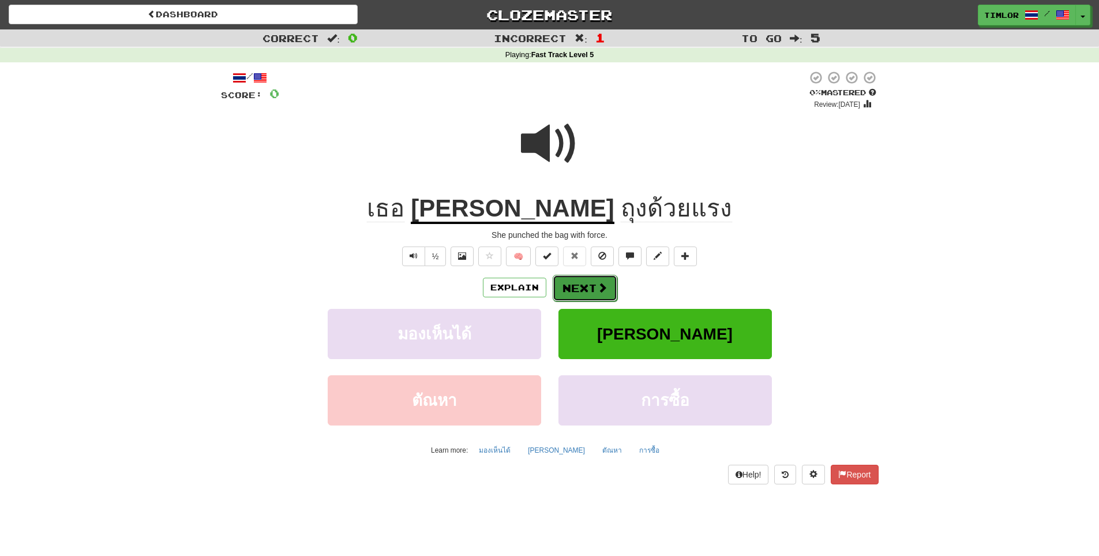
click at [569, 293] on button "Next" at bounding box center [585, 288] width 65 height 27
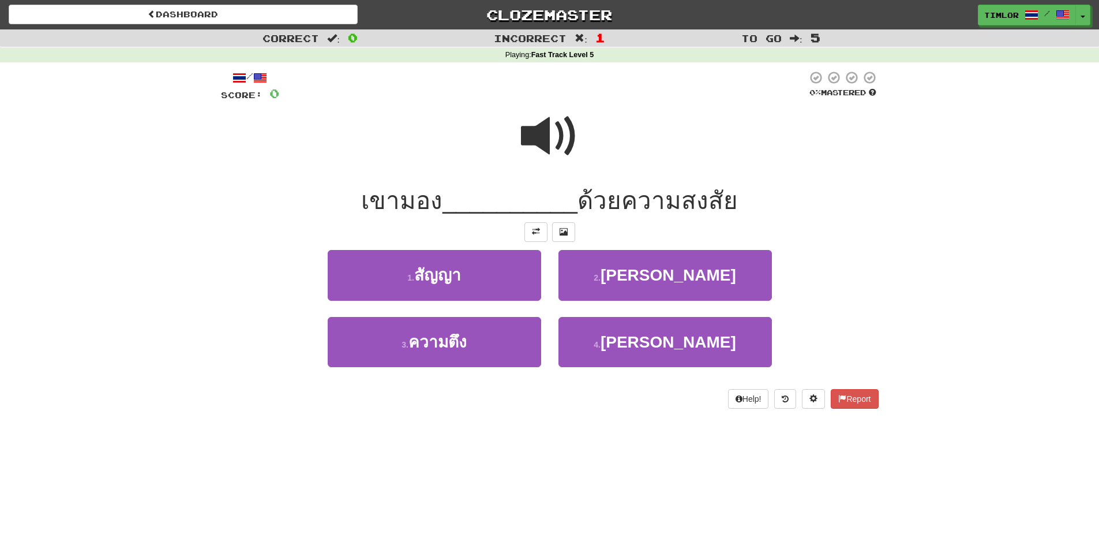
click at [527, 157] on span at bounding box center [550, 136] width 58 height 58
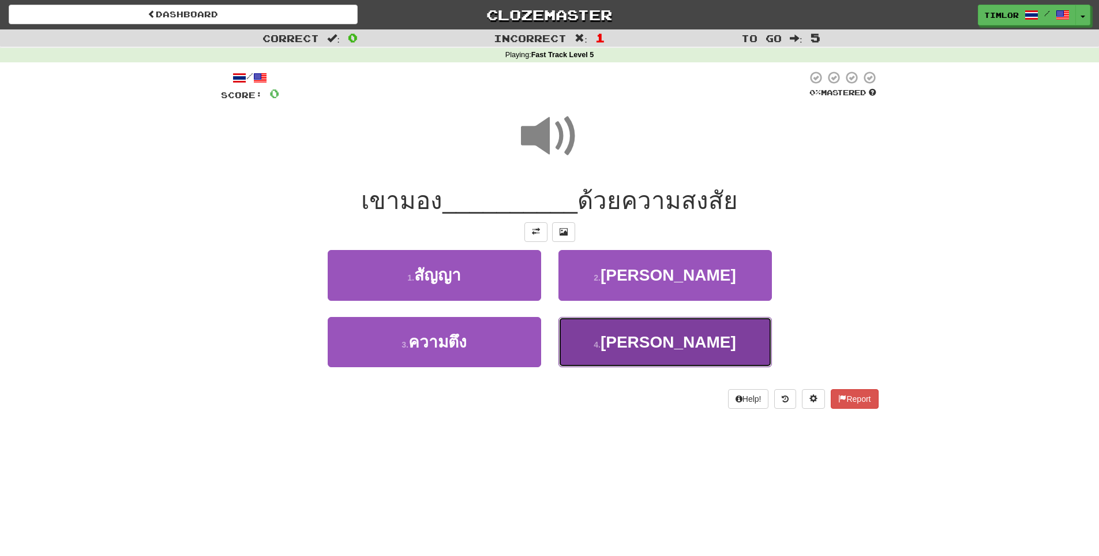
click at [634, 350] on button "4 . พิชิต" at bounding box center [666, 342] width 214 height 50
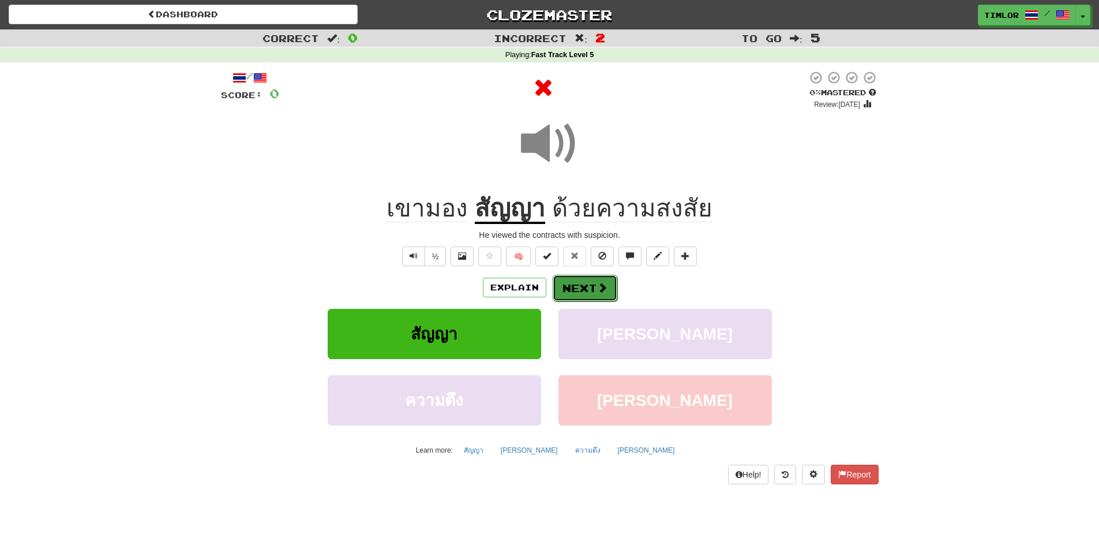
click at [586, 286] on button "Next" at bounding box center [585, 288] width 65 height 27
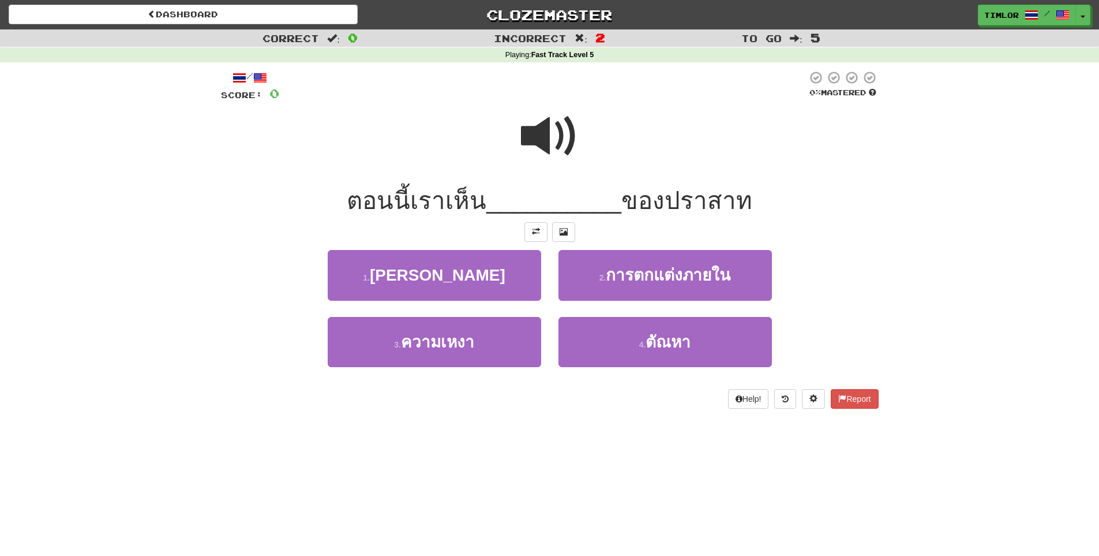
click at [547, 130] on span at bounding box center [550, 136] width 58 height 58
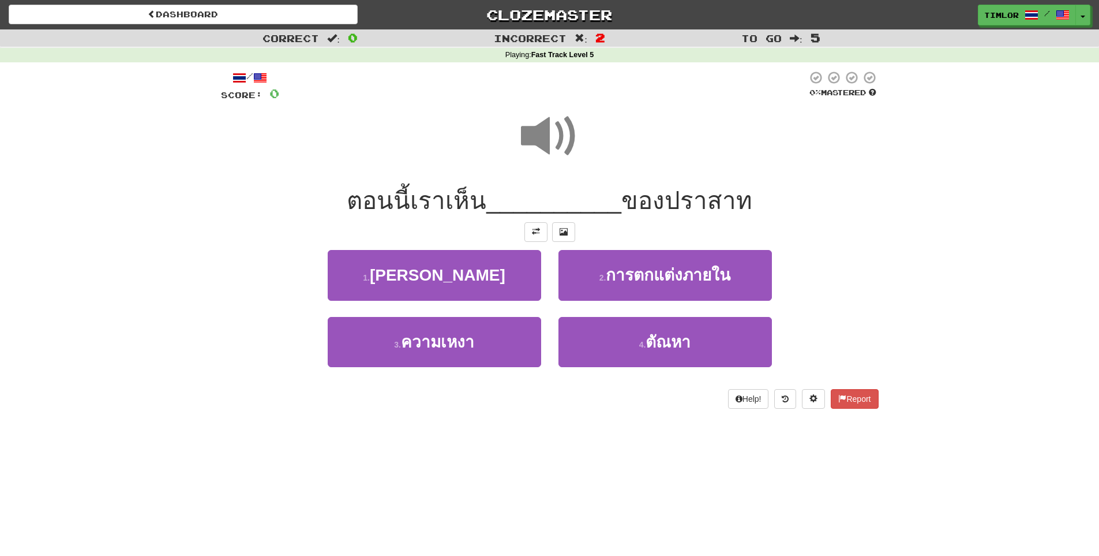
click at [543, 143] on span at bounding box center [550, 136] width 58 height 58
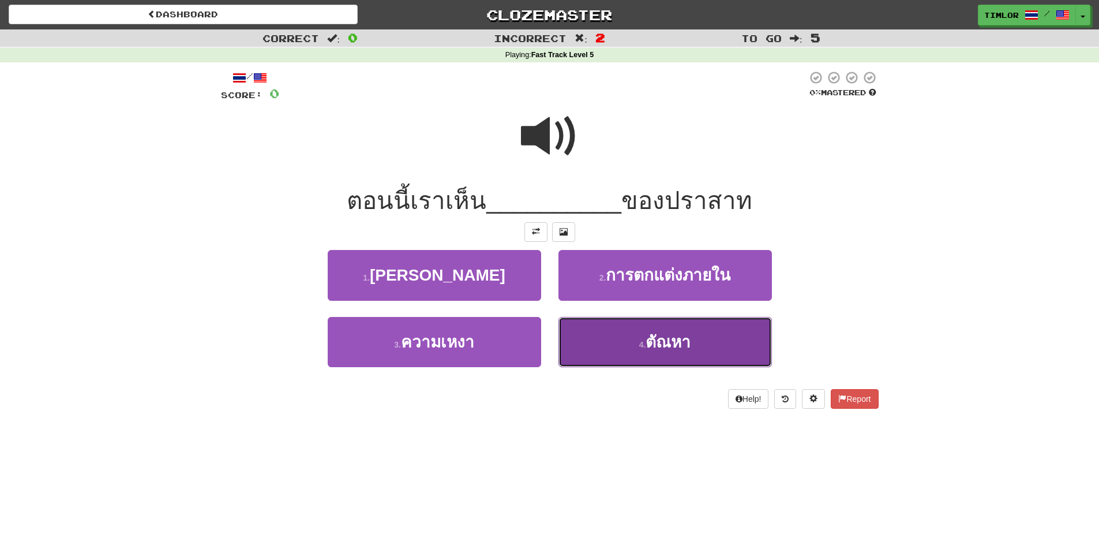
click at [667, 337] on span "ตัณหา" at bounding box center [668, 342] width 45 height 18
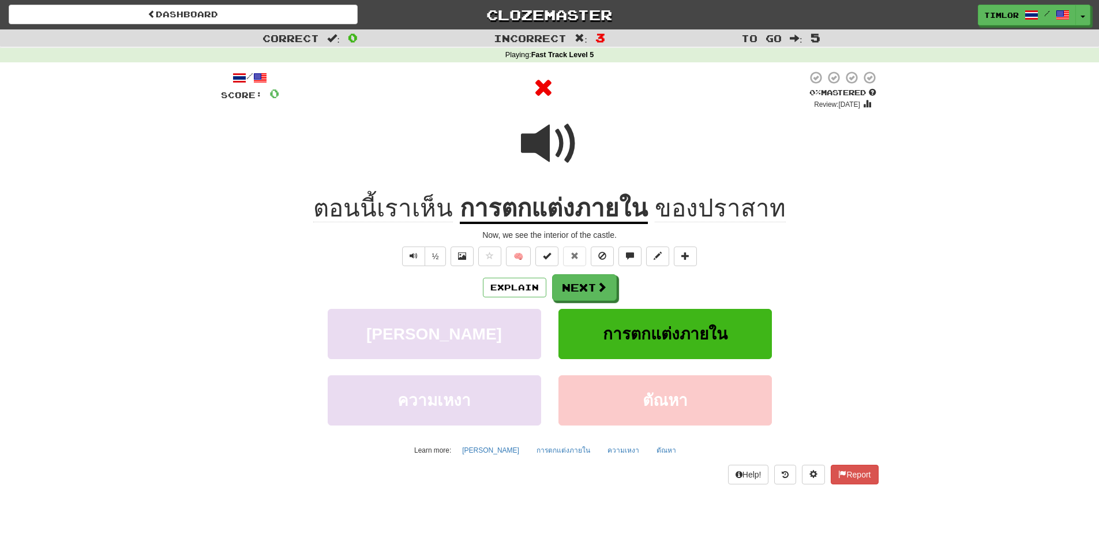
click at [571, 219] on u "การตกแต่งภายใน" at bounding box center [554, 208] width 188 height 29
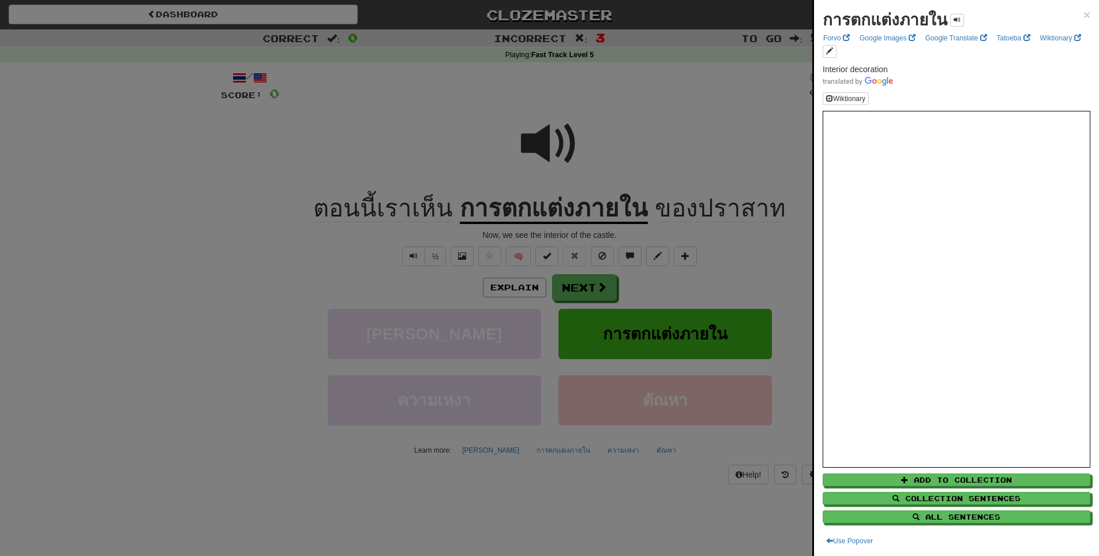
click at [571, 219] on div at bounding box center [549, 278] width 1099 height 556
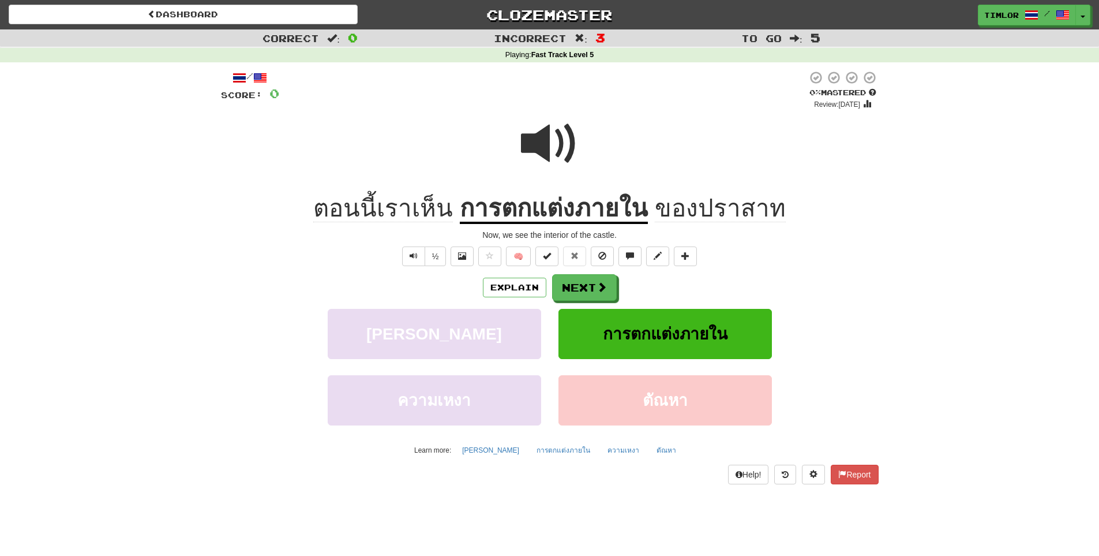
click at [510, 297] on div "Explain Next" at bounding box center [550, 287] width 658 height 27
click at [518, 293] on button "Explain" at bounding box center [514, 288] width 63 height 20
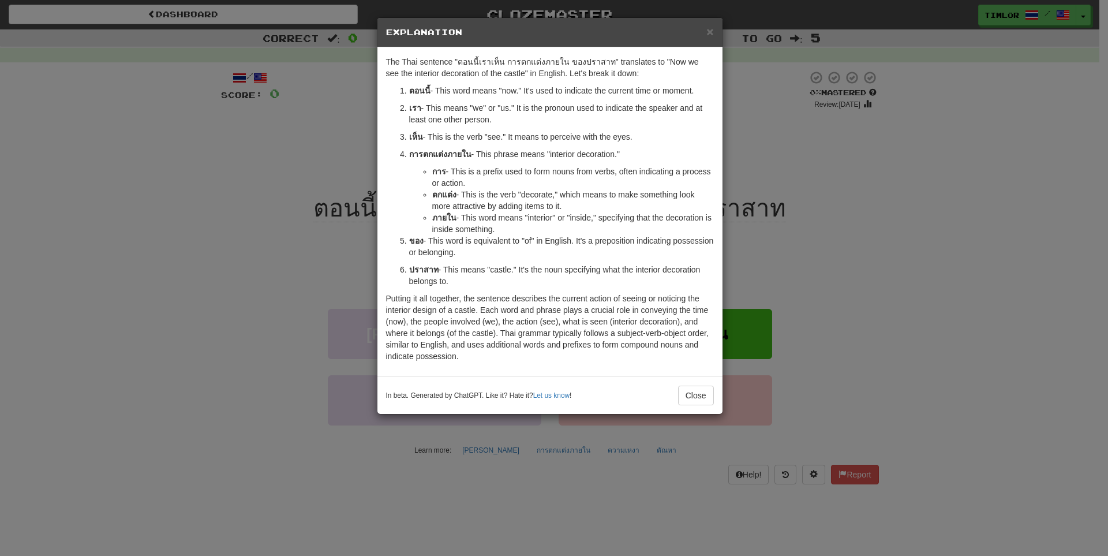
click at [776, 266] on div "× Explanation The Thai sentence "ตอนนี้เราเห็น การตกแต่งภายใน ของปราสาท" transl…" at bounding box center [554, 278] width 1108 height 556
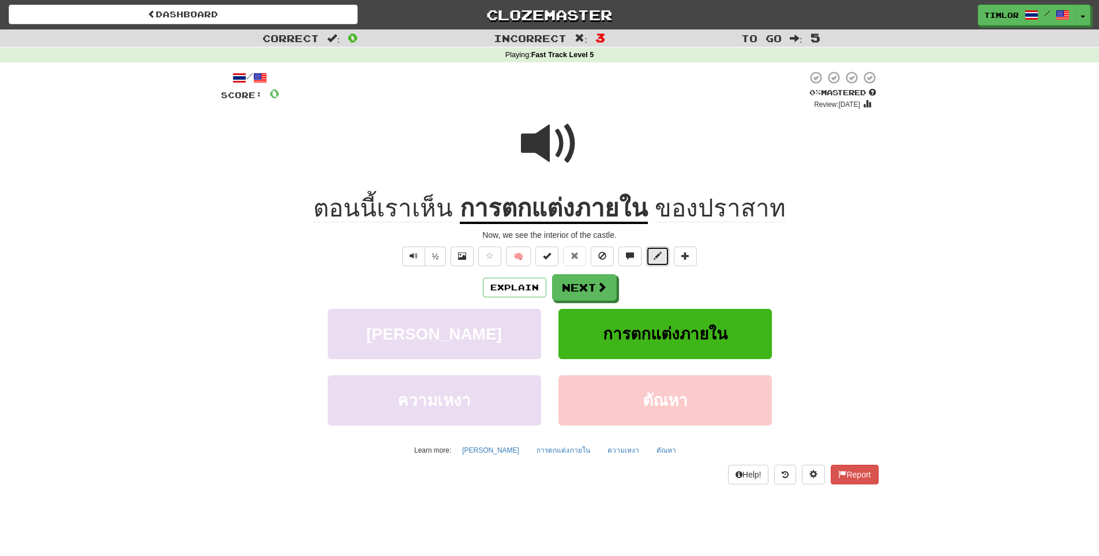
click at [649, 255] on button at bounding box center [657, 256] width 23 height 20
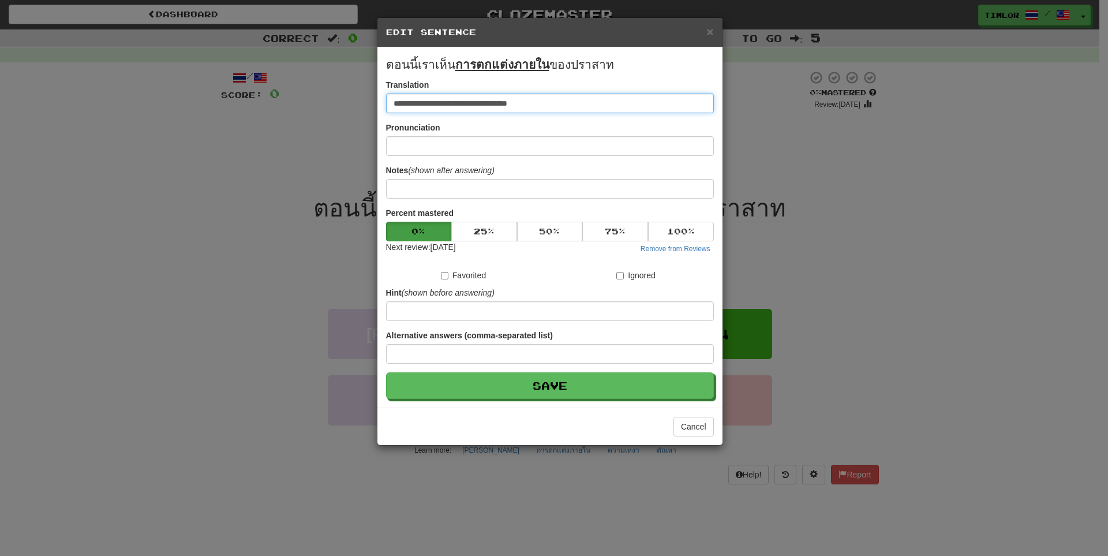
click at [480, 97] on input "**********" at bounding box center [550, 103] width 328 height 20
click at [598, 111] on input "**********" at bounding box center [550, 103] width 328 height 20
type input "**********"
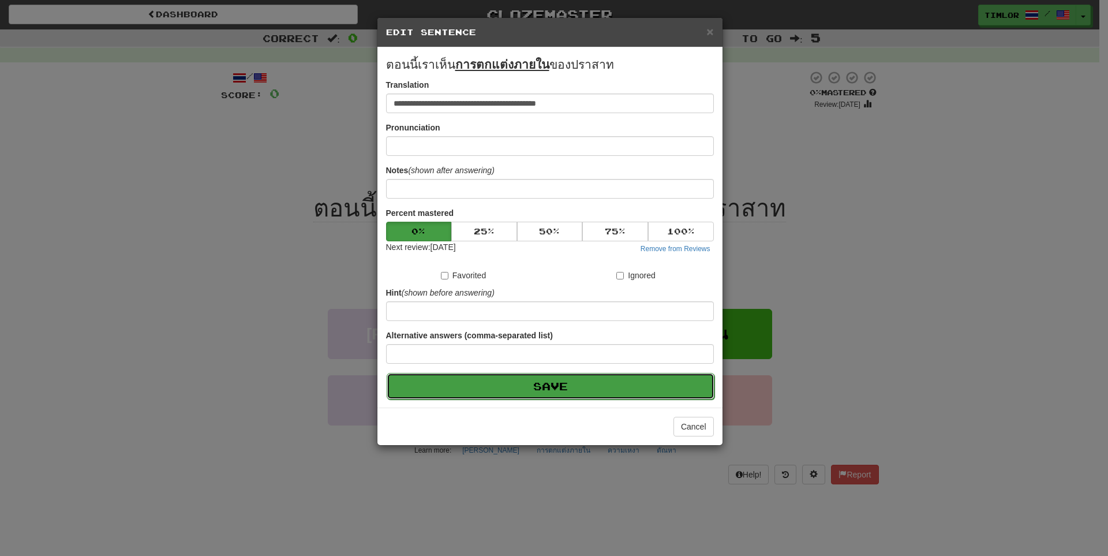
click at [628, 380] on button "Save" at bounding box center [551, 386] width 328 height 27
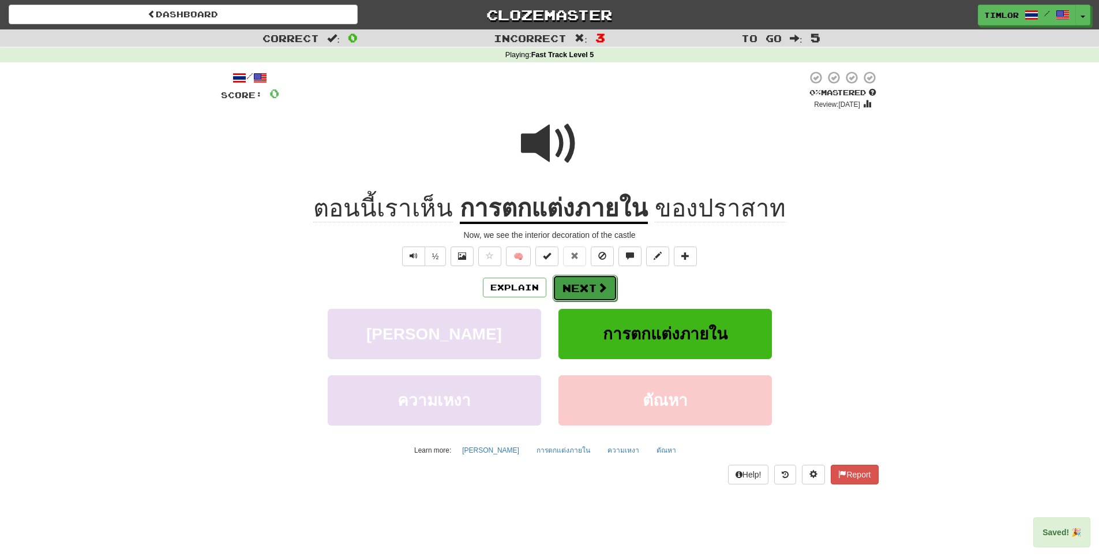
click at [556, 289] on button "Next" at bounding box center [585, 288] width 65 height 27
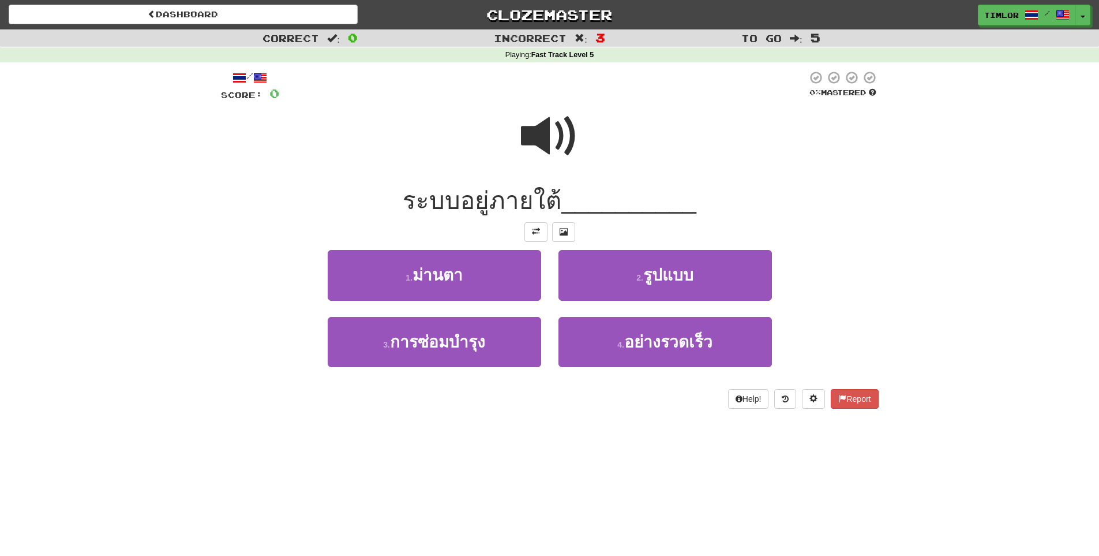
click at [552, 159] on span at bounding box center [550, 136] width 58 height 58
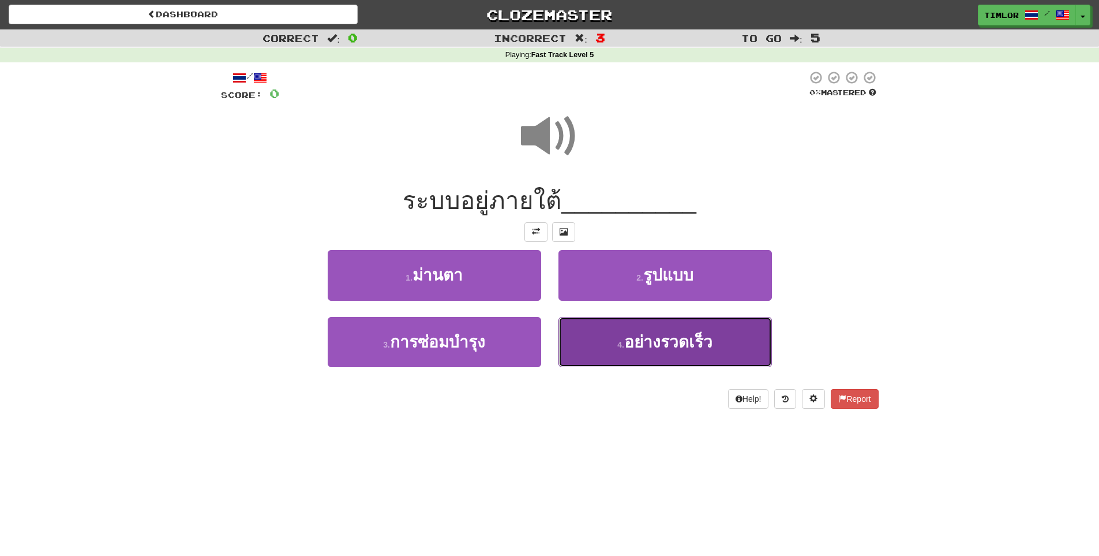
click at [588, 340] on button "4 . อย่างรวดเร็ว" at bounding box center [666, 342] width 214 height 50
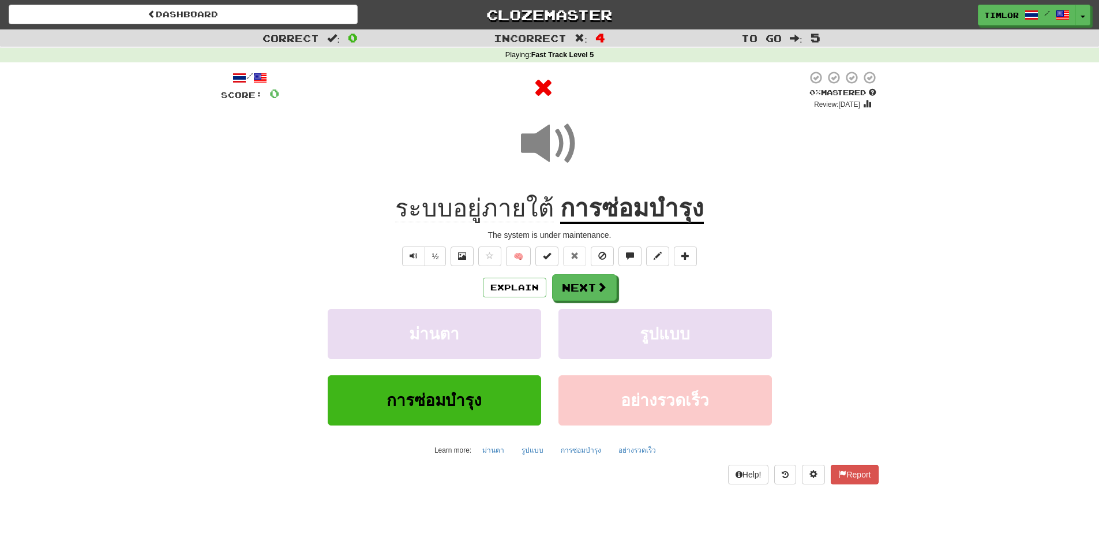
click at [604, 209] on u "การซ่อมบำรุง" at bounding box center [632, 208] width 144 height 29
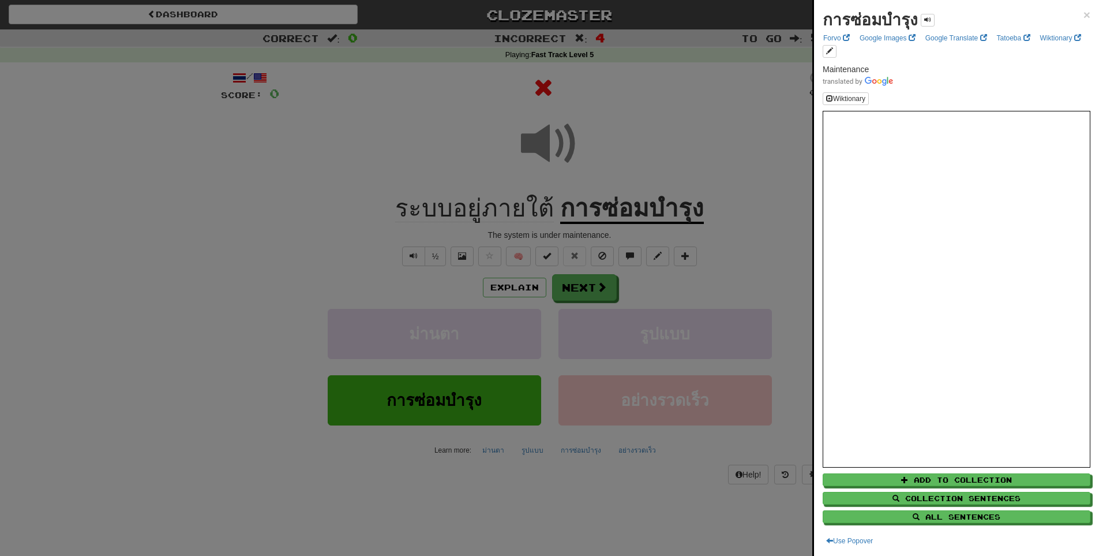
click at [683, 291] on div at bounding box center [549, 278] width 1099 height 556
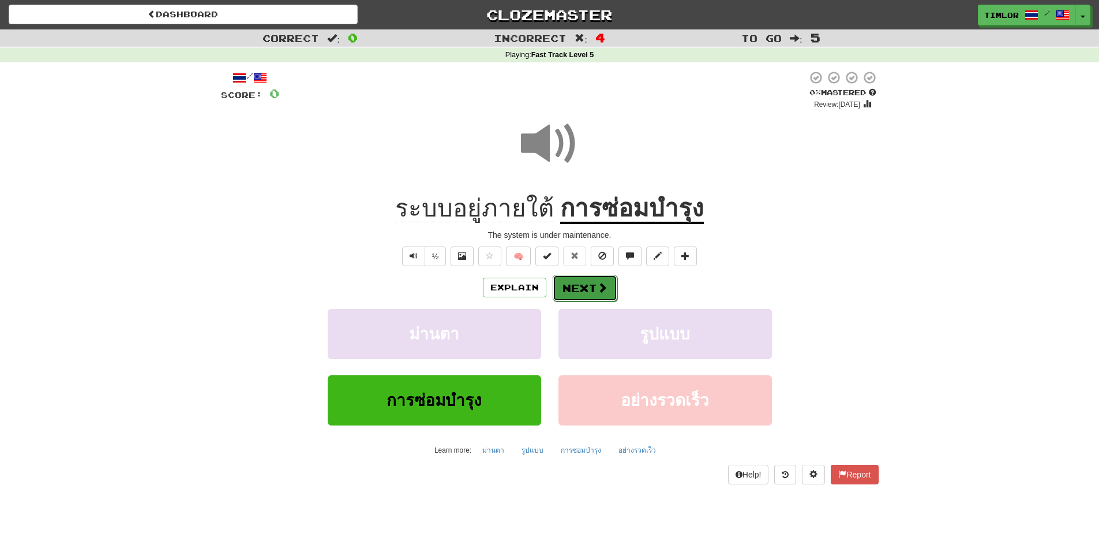
click at [602, 291] on span at bounding box center [602, 287] width 10 height 10
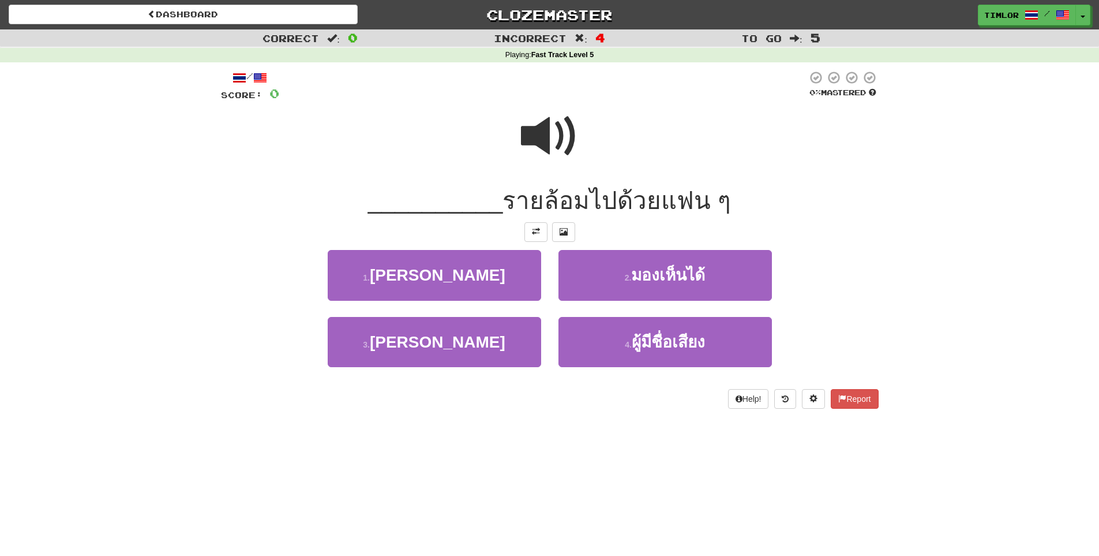
click at [566, 140] on span at bounding box center [550, 136] width 58 height 58
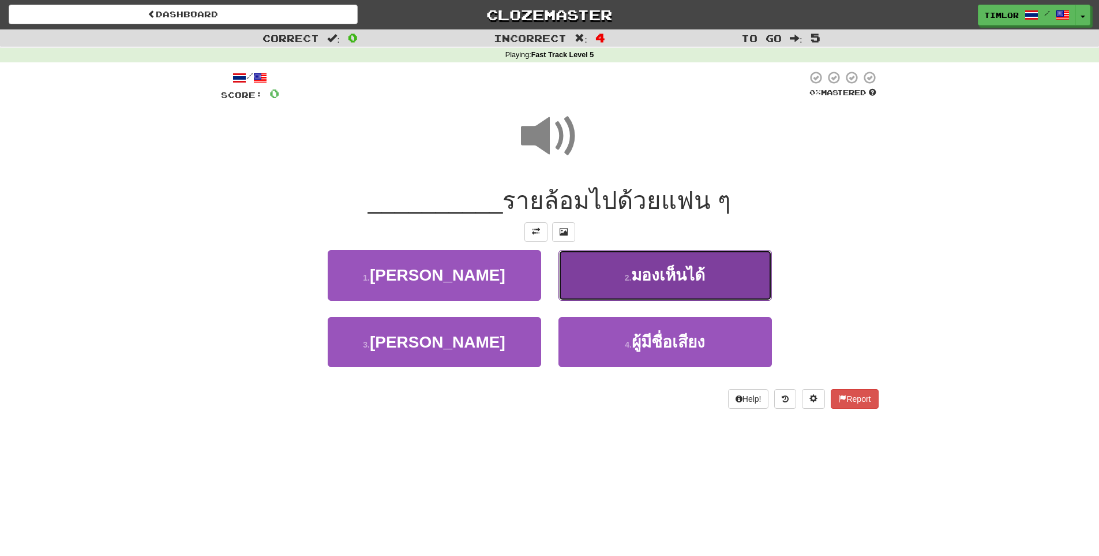
click at [581, 271] on button "2 . มองเห็นได้" at bounding box center [666, 275] width 214 height 50
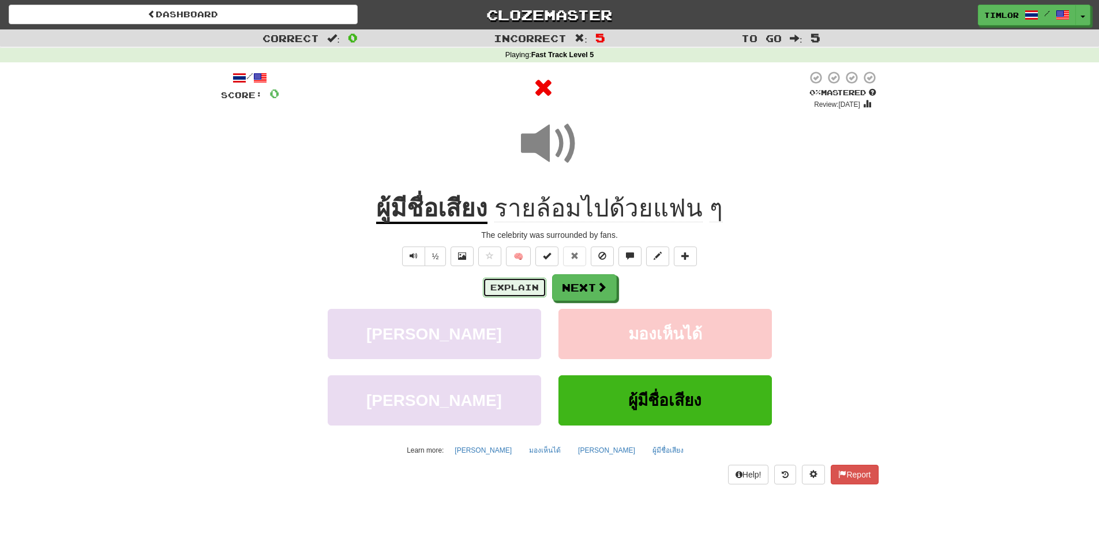
click at [523, 283] on button "Explain" at bounding box center [514, 288] width 63 height 20
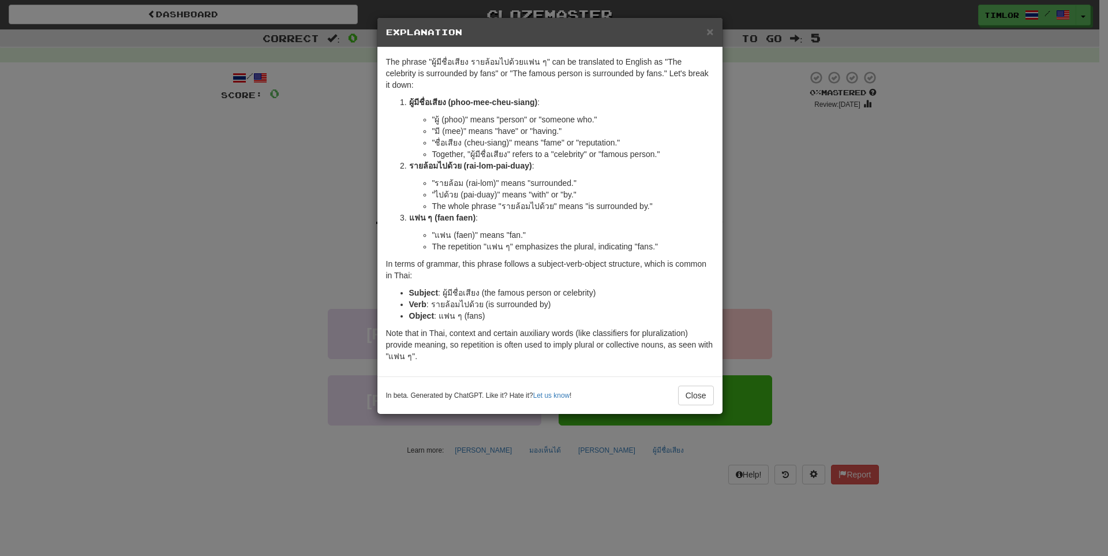
click at [756, 186] on div "× Explanation The phrase "ผู้มีชื่อเสียง รายล้อมไปด้วยแฟน ๆ" can be translated …" at bounding box center [554, 278] width 1108 height 556
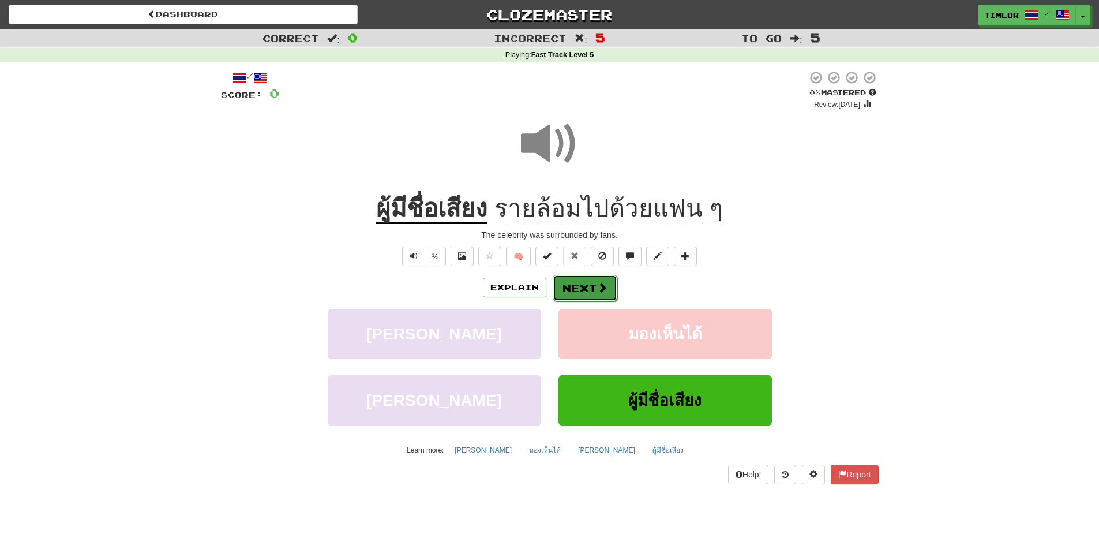
click at [602, 295] on button "Next" at bounding box center [585, 288] width 65 height 27
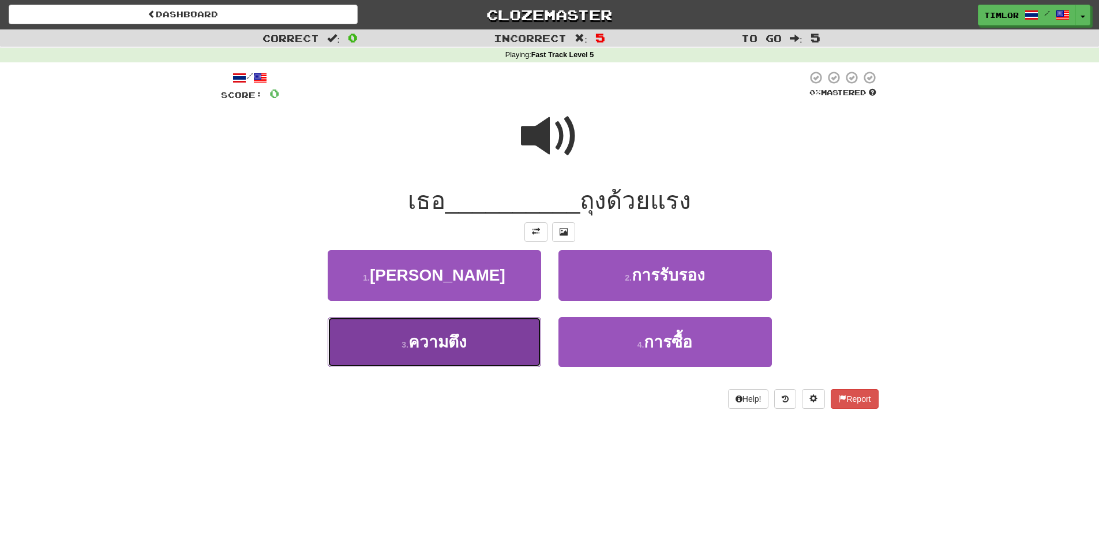
click at [484, 334] on button "3 . ความตึง" at bounding box center [435, 342] width 214 height 50
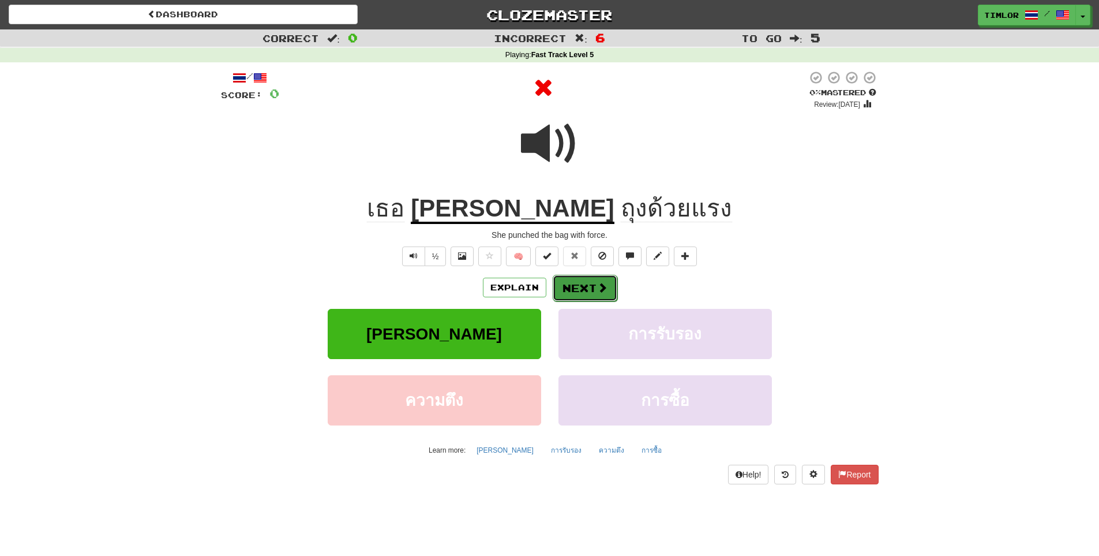
click at [578, 287] on button "Next" at bounding box center [585, 288] width 65 height 27
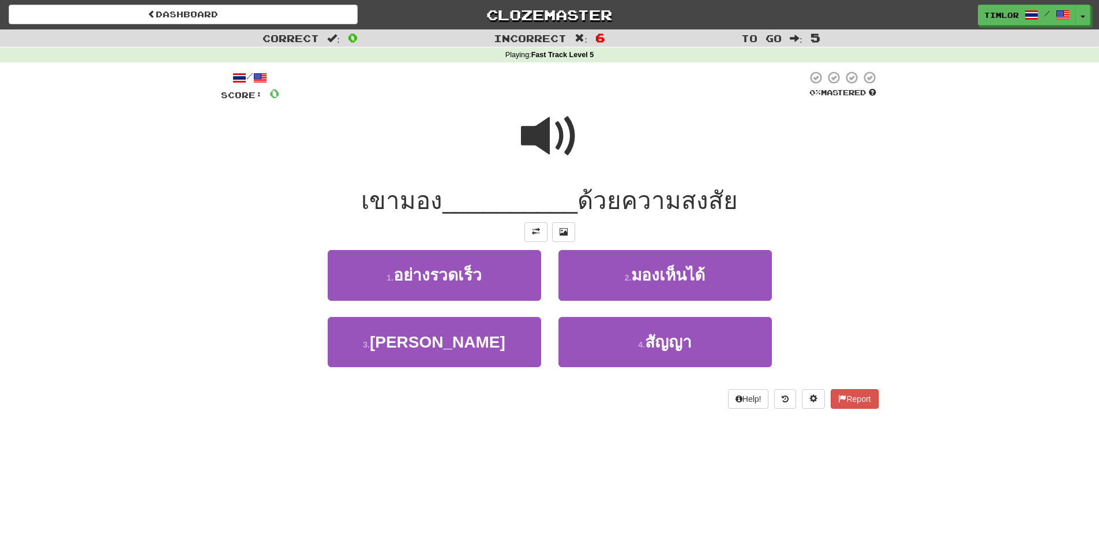
click at [584, 147] on div at bounding box center [550, 144] width 658 height 83
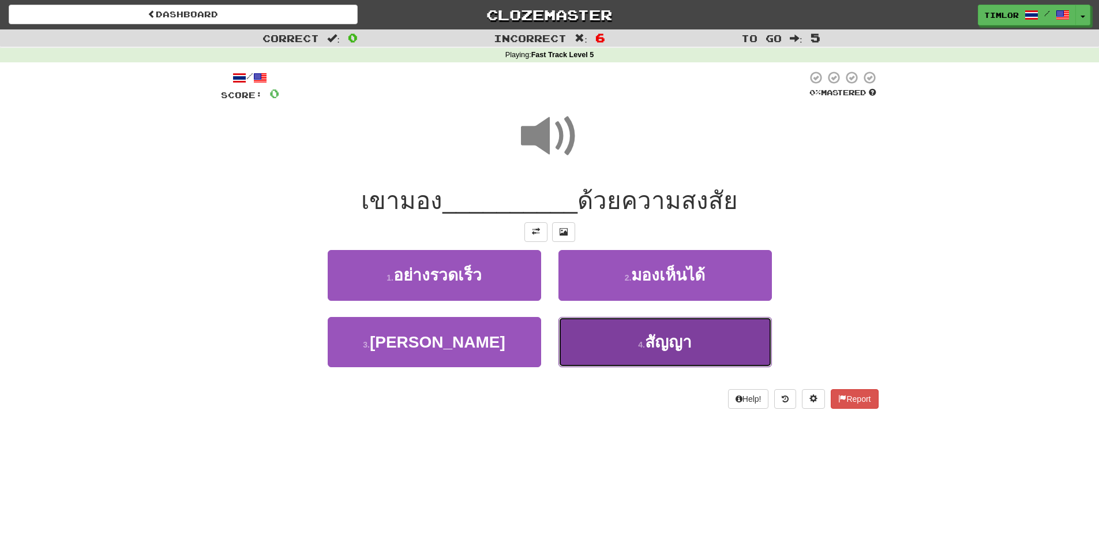
click at [638, 346] on small "4 ." at bounding box center [641, 344] width 7 height 9
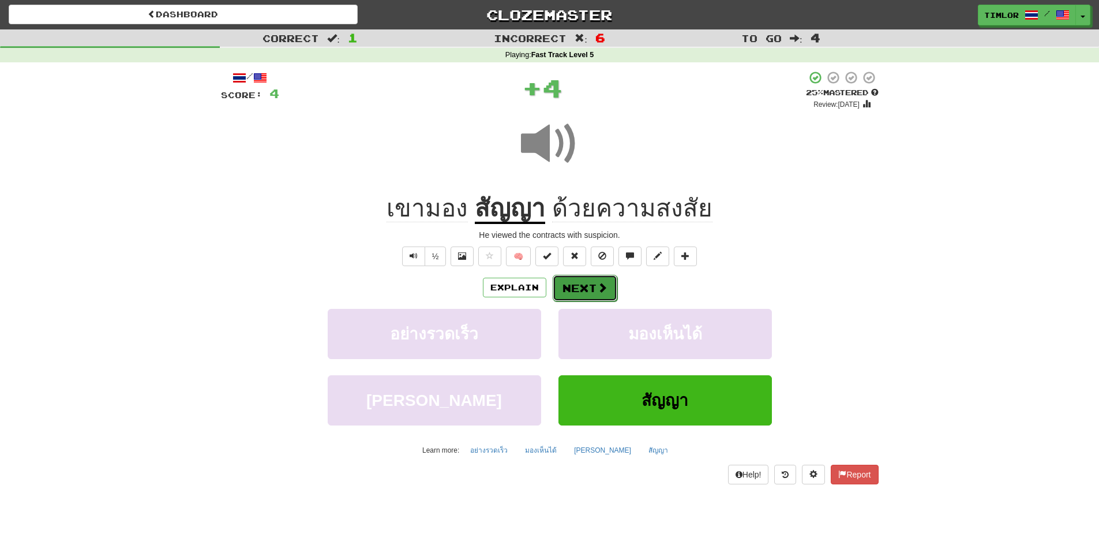
click at [603, 282] on span at bounding box center [602, 287] width 10 height 10
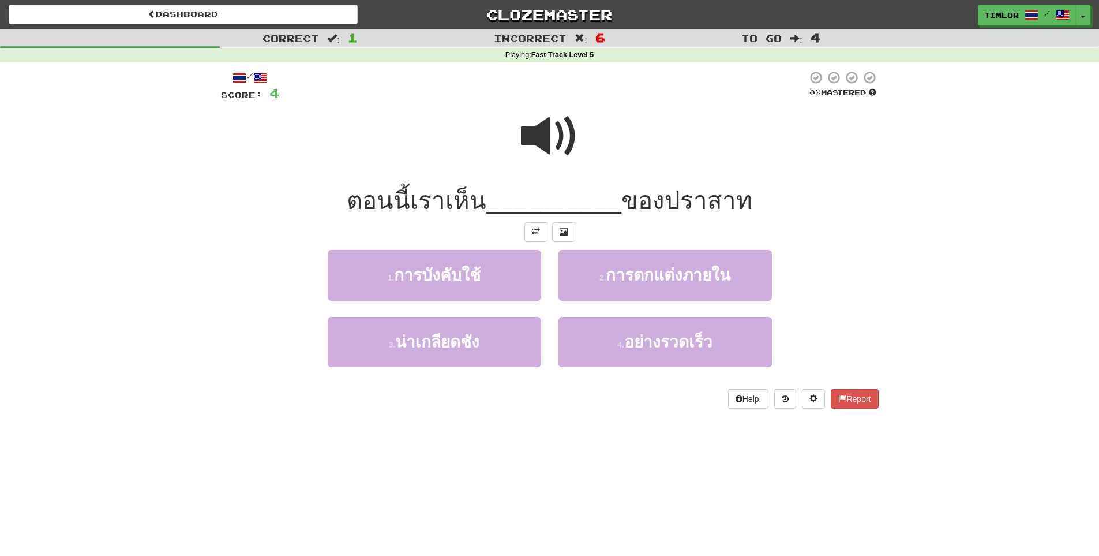
click at [545, 154] on span at bounding box center [550, 136] width 58 height 58
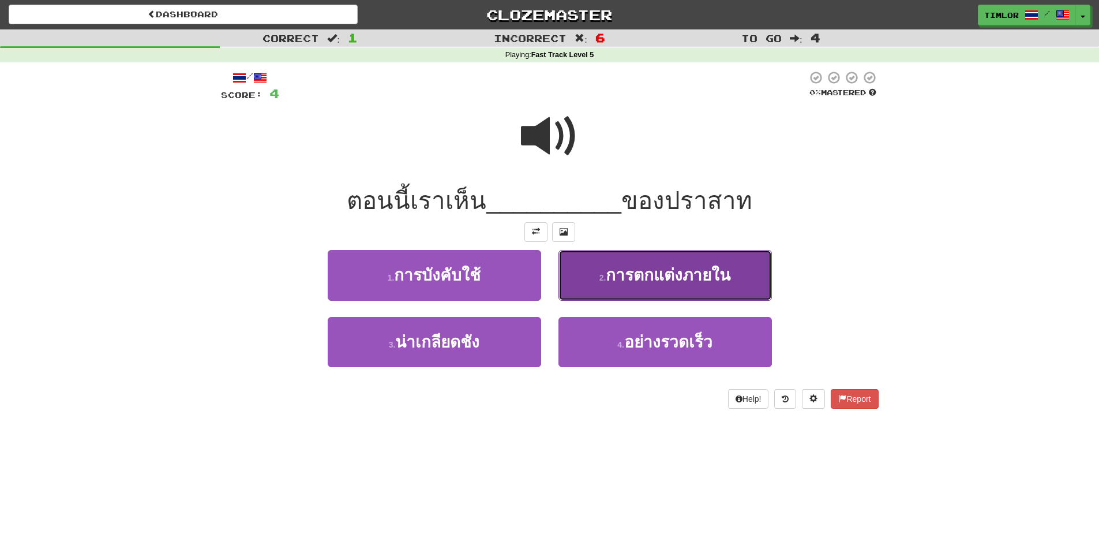
click at [615, 272] on span "การตกแต่งภายใน" at bounding box center [668, 275] width 125 height 18
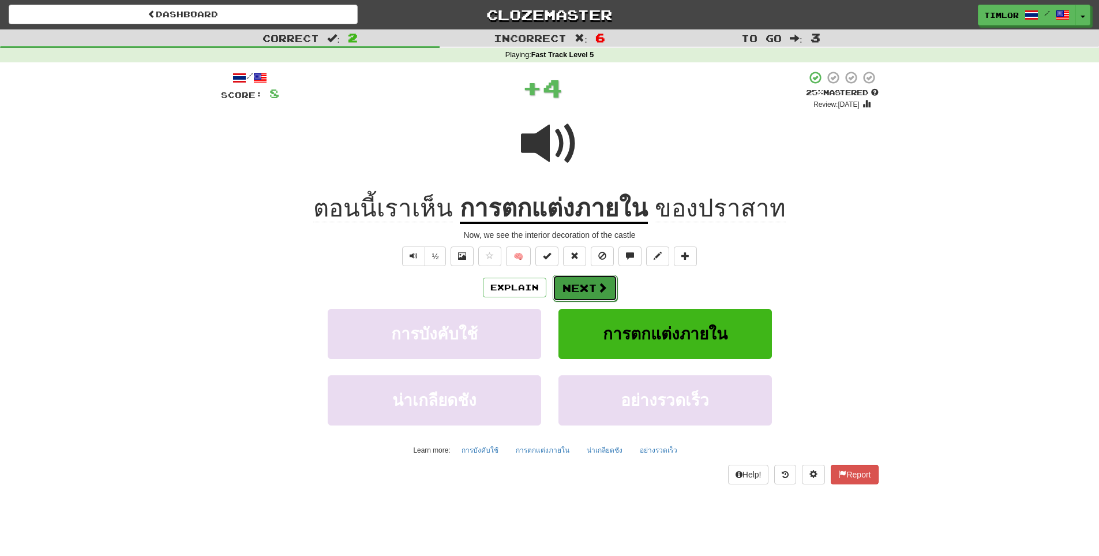
click at [588, 291] on button "Next" at bounding box center [585, 288] width 65 height 27
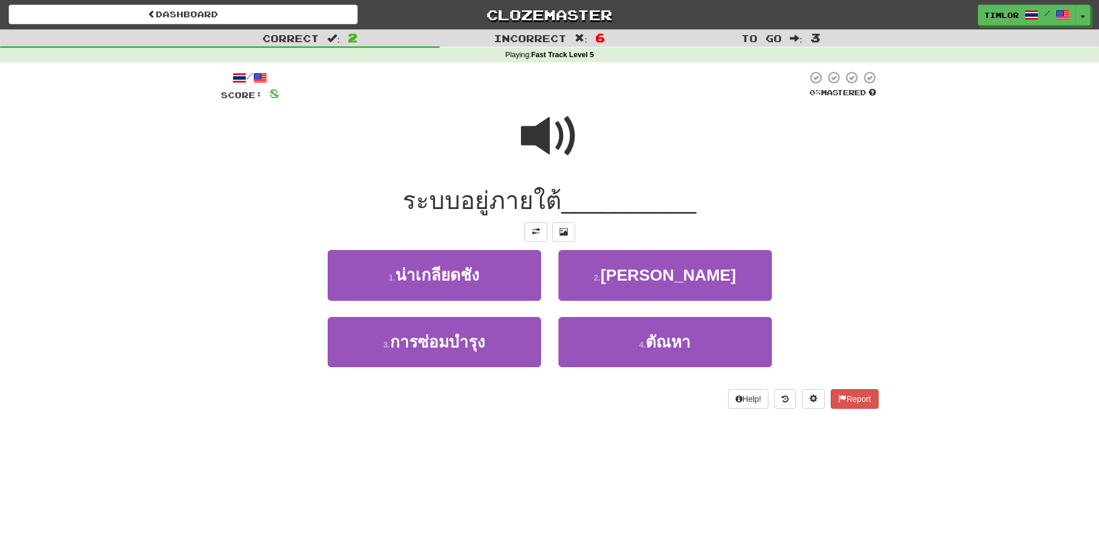
click at [578, 145] on span at bounding box center [550, 136] width 58 height 58
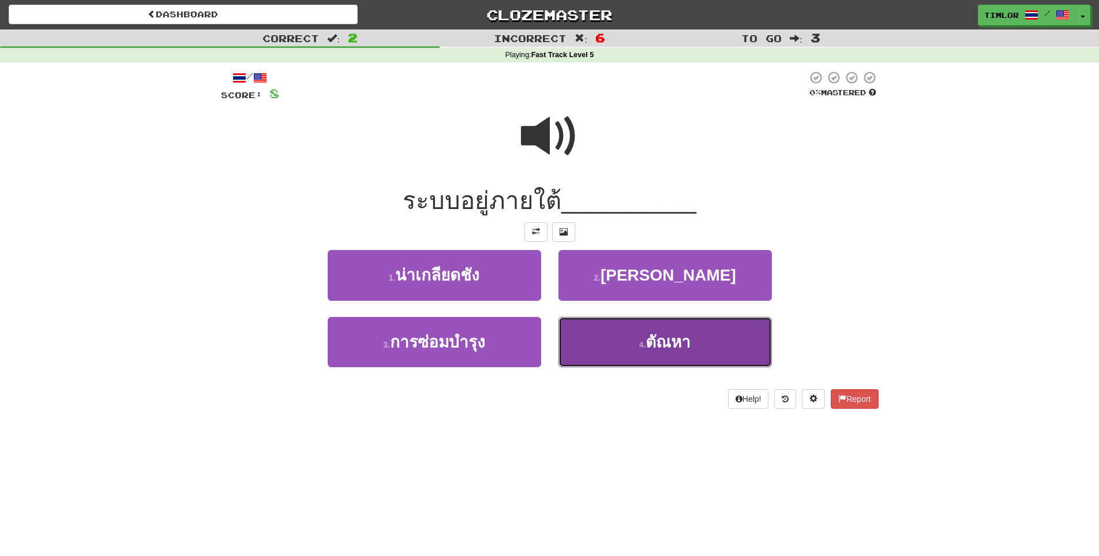
click at [612, 325] on button "4 . ตัณหา" at bounding box center [666, 342] width 214 height 50
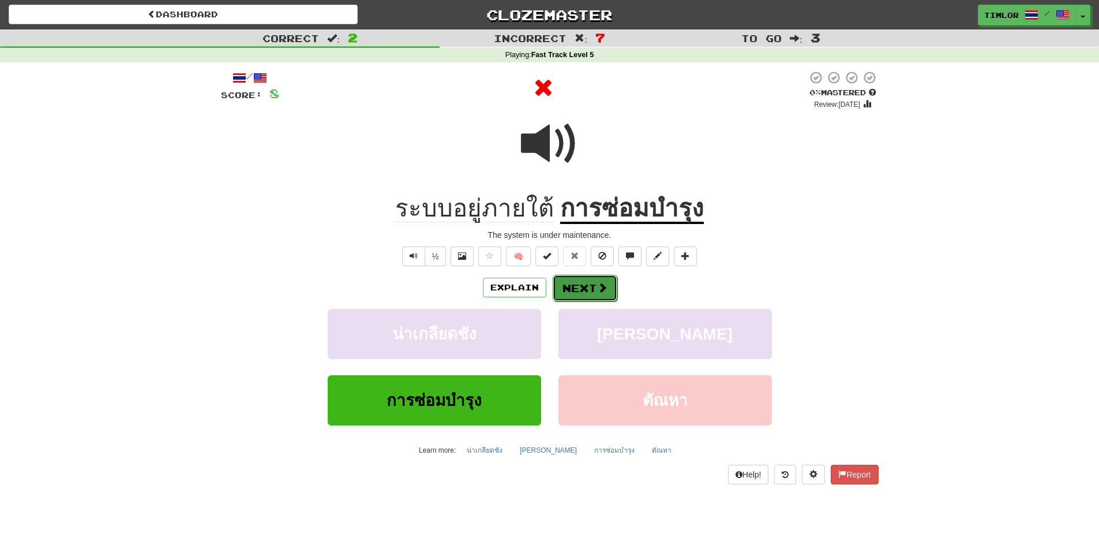
click at [611, 298] on button "Next" at bounding box center [585, 288] width 65 height 27
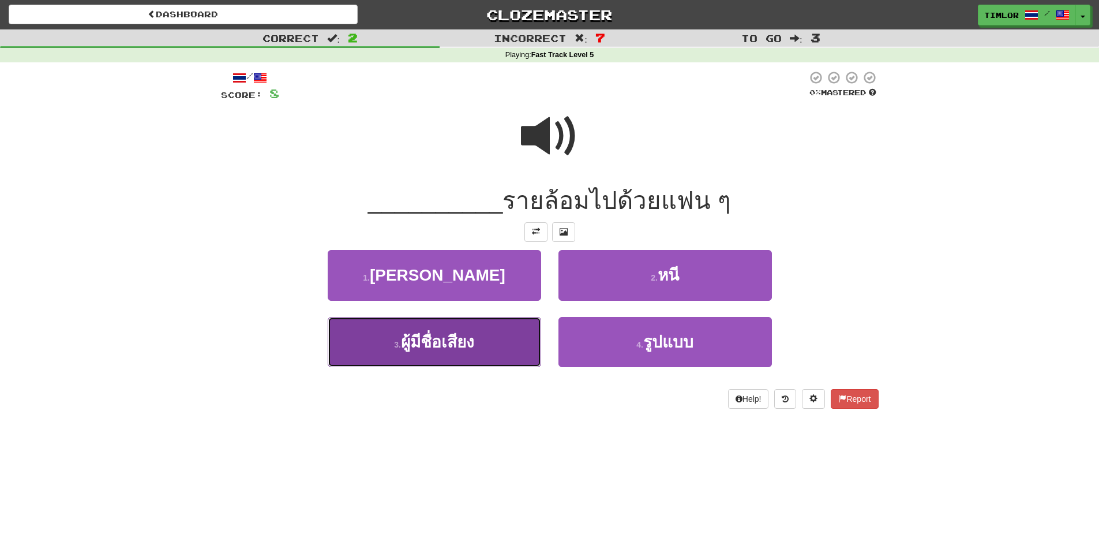
click at [502, 331] on button "3 . ผู้มีชื่อเสียง" at bounding box center [435, 342] width 214 height 50
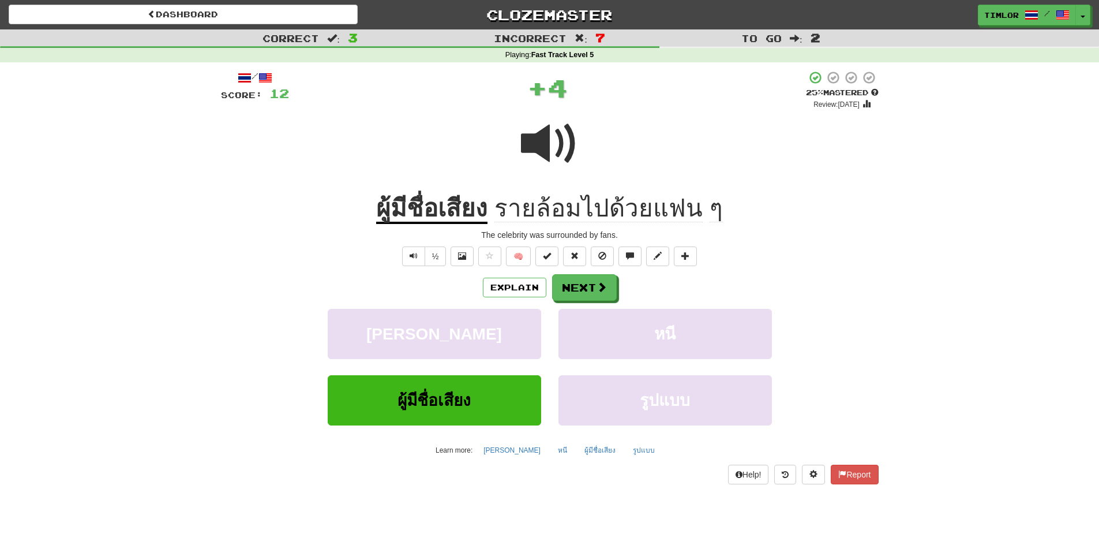
click at [619, 285] on div "Explain Next" at bounding box center [550, 287] width 658 height 27
click at [599, 282] on span at bounding box center [602, 287] width 10 height 10
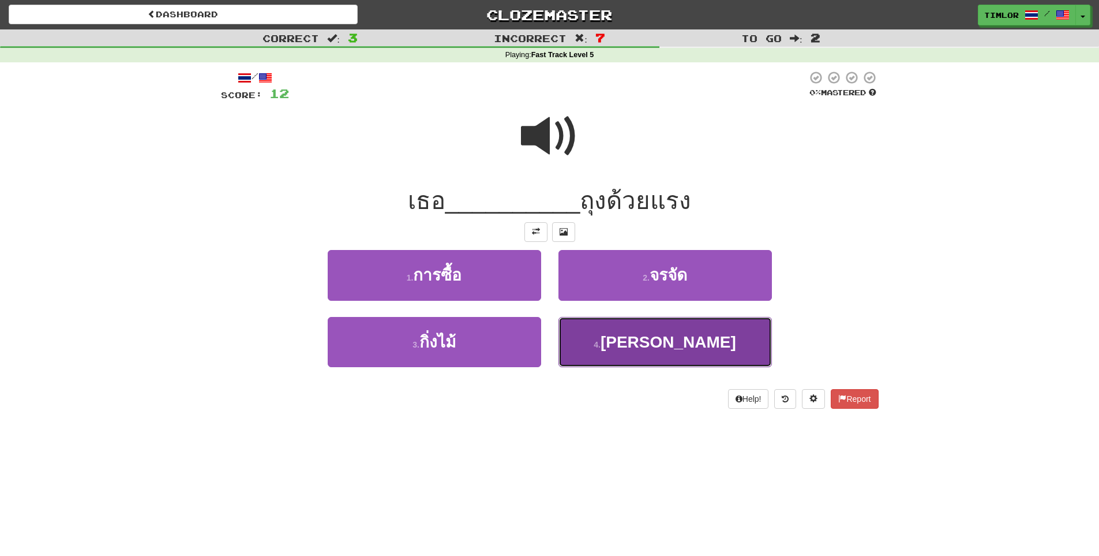
click at [615, 361] on button "4 . ต่อย" at bounding box center [666, 342] width 214 height 50
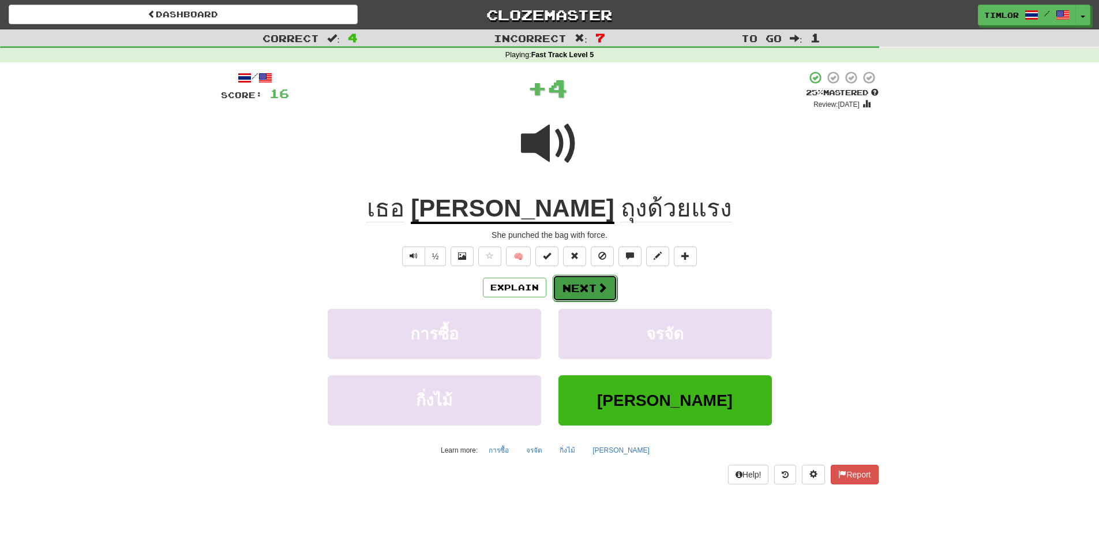
click at [600, 291] on span at bounding box center [602, 287] width 10 height 10
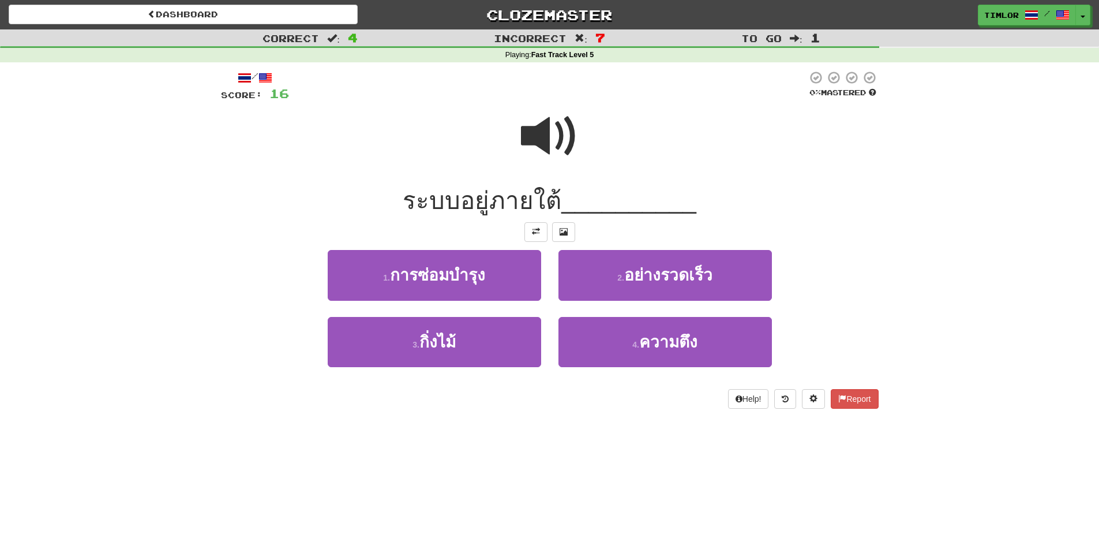
drag, startPoint x: 544, startPoint y: 140, endPoint x: 533, endPoint y: 155, distance: 18.6
click at [533, 155] on span at bounding box center [550, 136] width 58 height 58
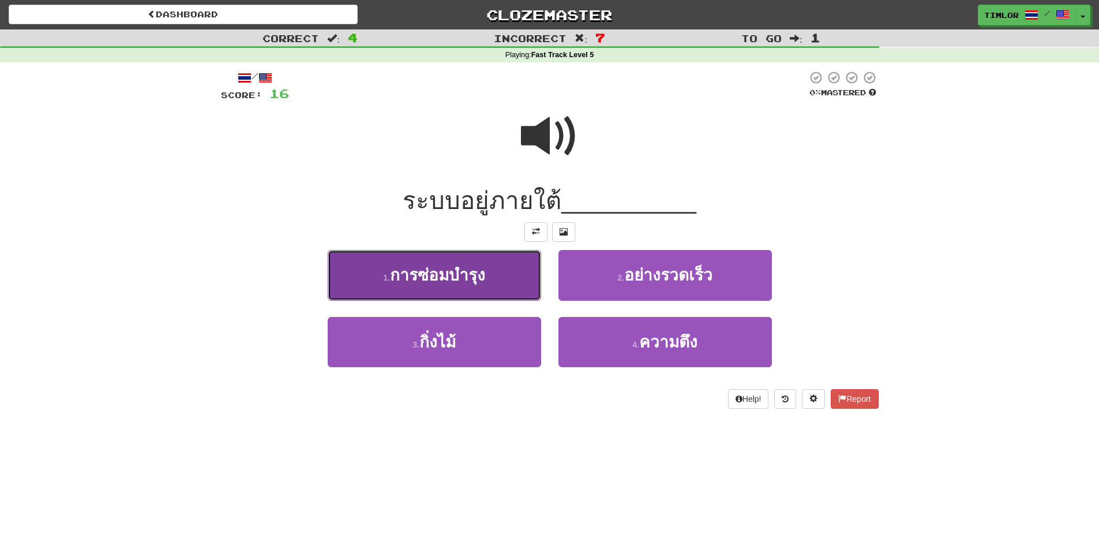
click at [427, 259] on button "1 . การซ่อมบำรุง" at bounding box center [435, 275] width 214 height 50
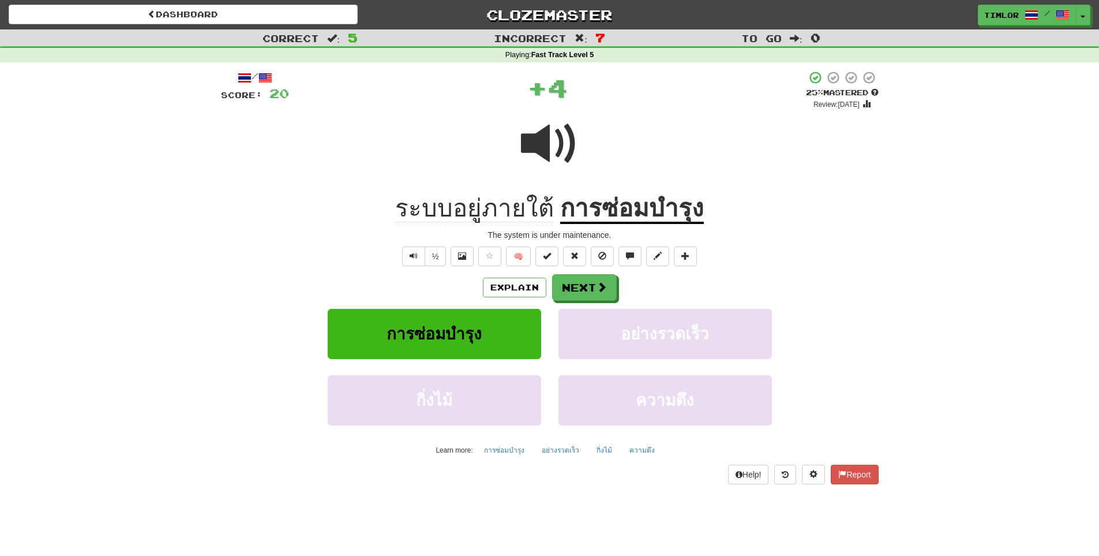
click at [616, 285] on div "Explain Next" at bounding box center [550, 287] width 658 height 27
click at [597, 287] on span at bounding box center [602, 287] width 10 height 10
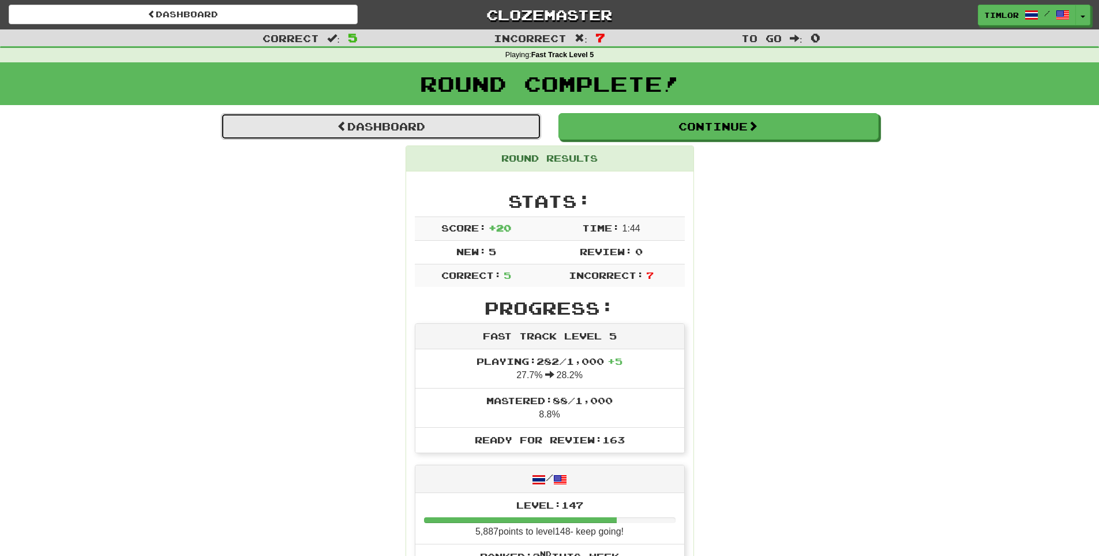
click at [500, 137] on link "Dashboard" at bounding box center [381, 126] width 320 height 27
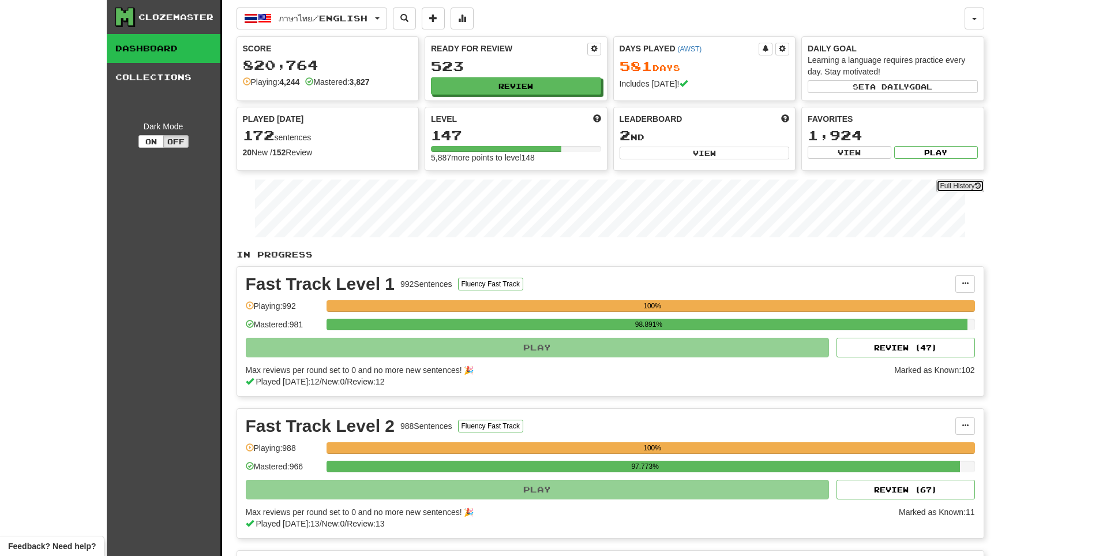
click at [948, 186] on link "Full History" at bounding box center [960, 185] width 47 height 13
click at [473, 23] on button at bounding box center [462, 19] width 23 height 22
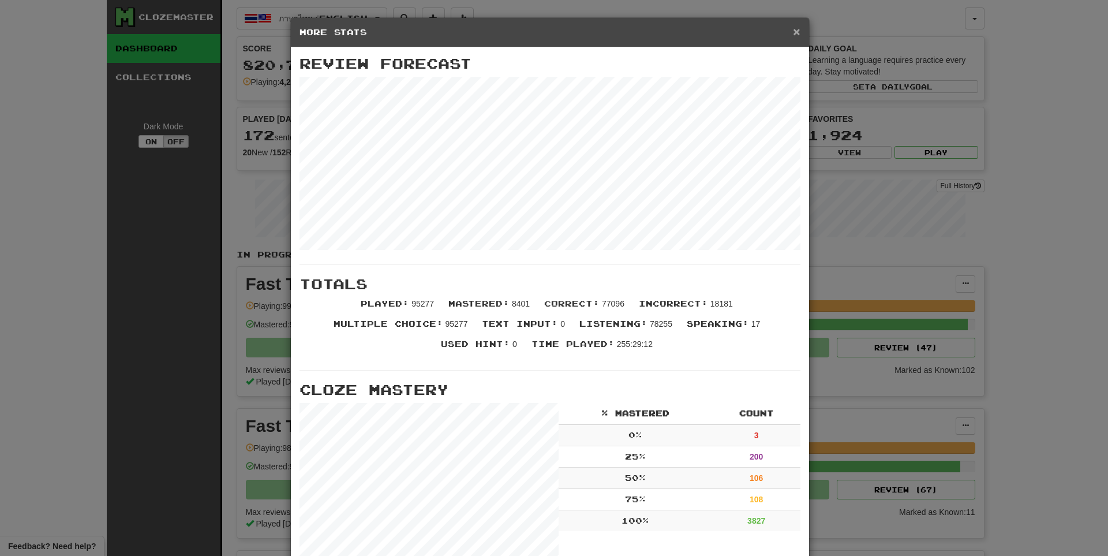
click at [795, 34] on span "×" at bounding box center [796, 31] width 7 height 13
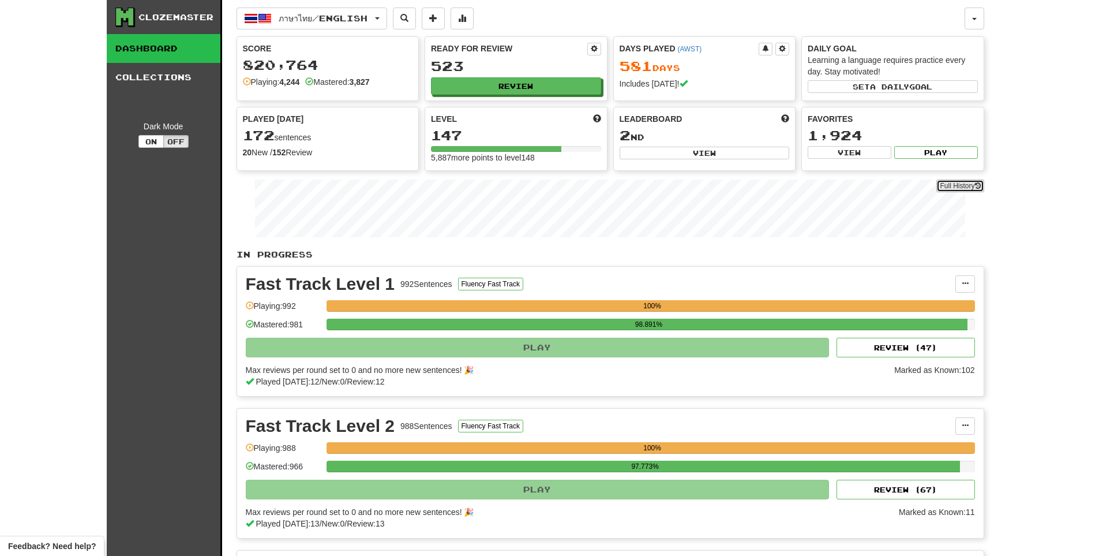
click at [966, 184] on link "Full History" at bounding box center [960, 185] width 47 height 13
